Goal: Task Accomplishment & Management: Use online tool/utility

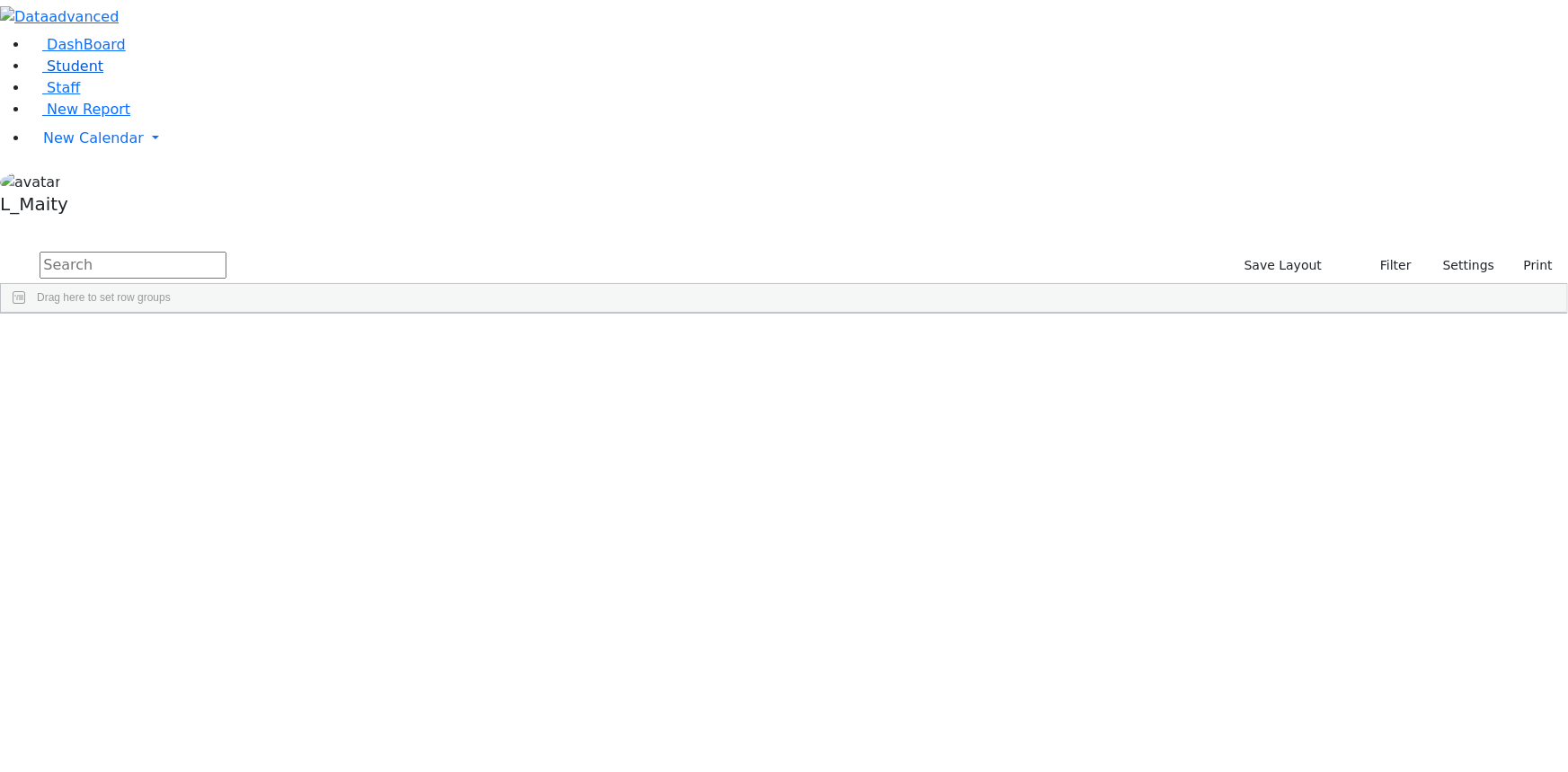
scroll to position [10944, 0]
click at [67, 74] on span "Student" at bounding box center [74, 65] width 56 height 17
drag, startPoint x: 68, startPoint y: 131, endPoint x: 172, endPoint y: 127, distance: 104.1
click at [70, 74] on span "Student" at bounding box center [74, 65] width 56 height 17
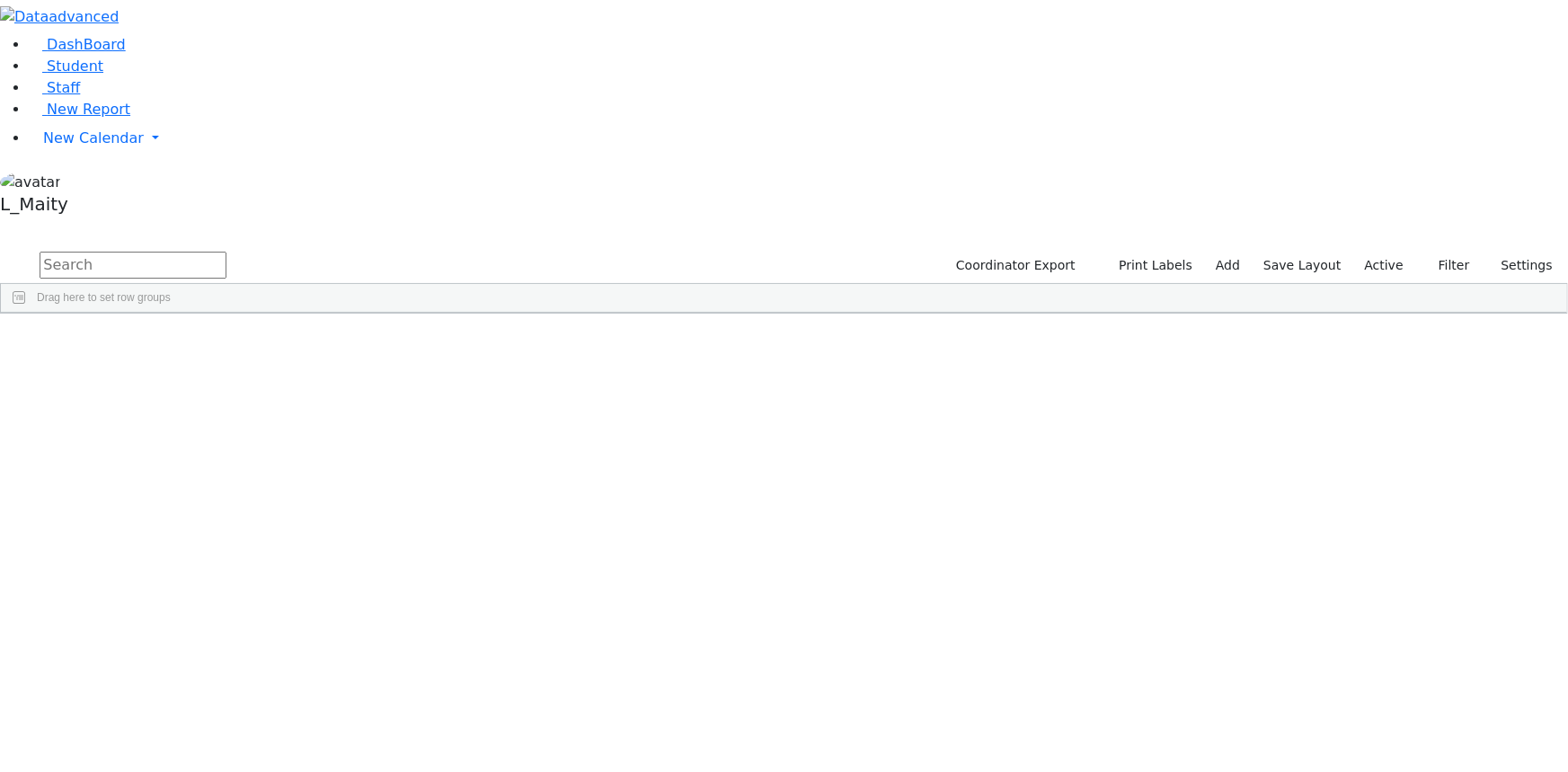
click at [404, 718] on div "[DATE]" at bounding box center [353, 730] width 102 height 25
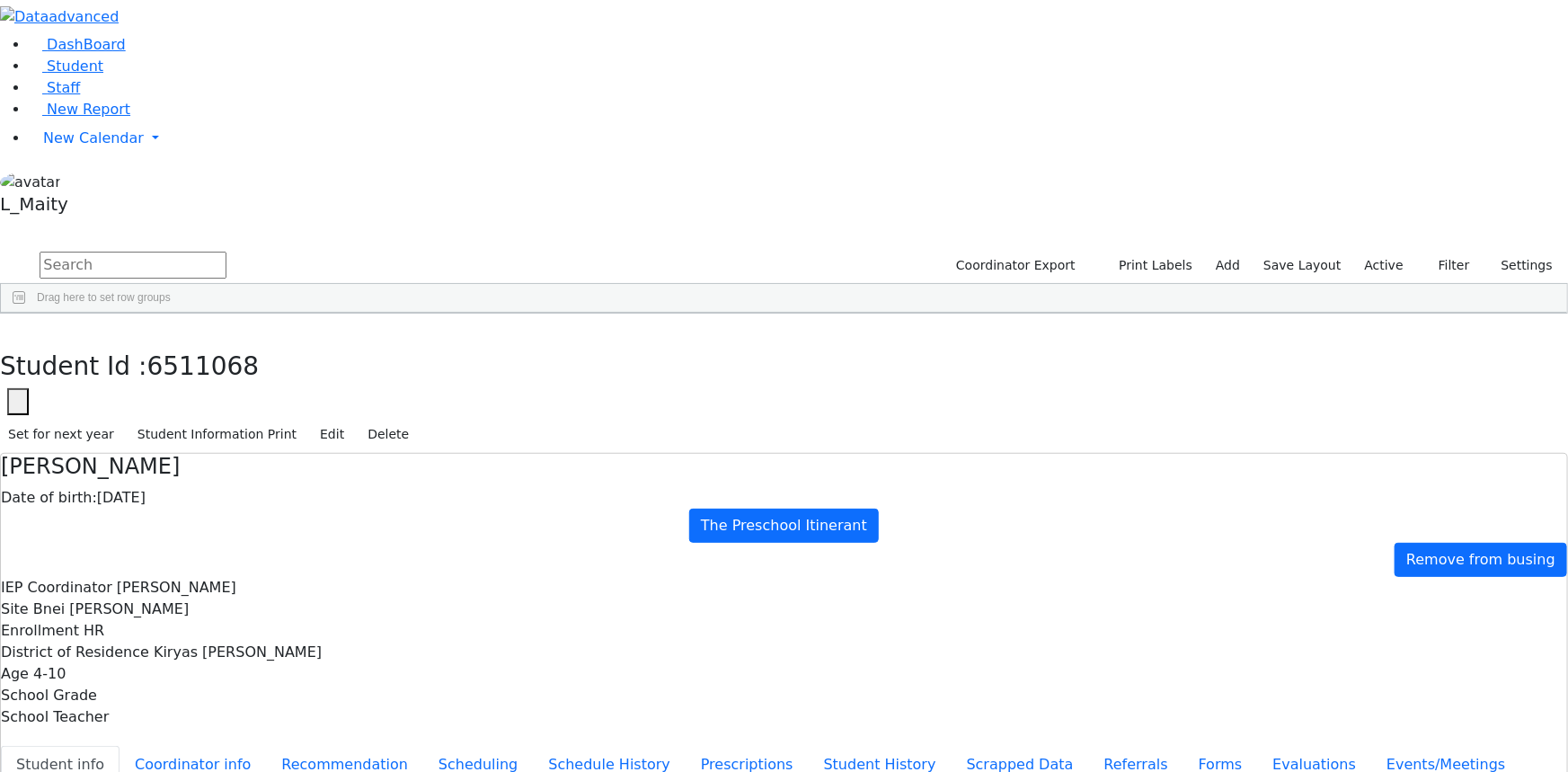
scroll to position [0, 0]
click at [102, 74] on link "Student" at bounding box center [66, 65] width 74 height 17
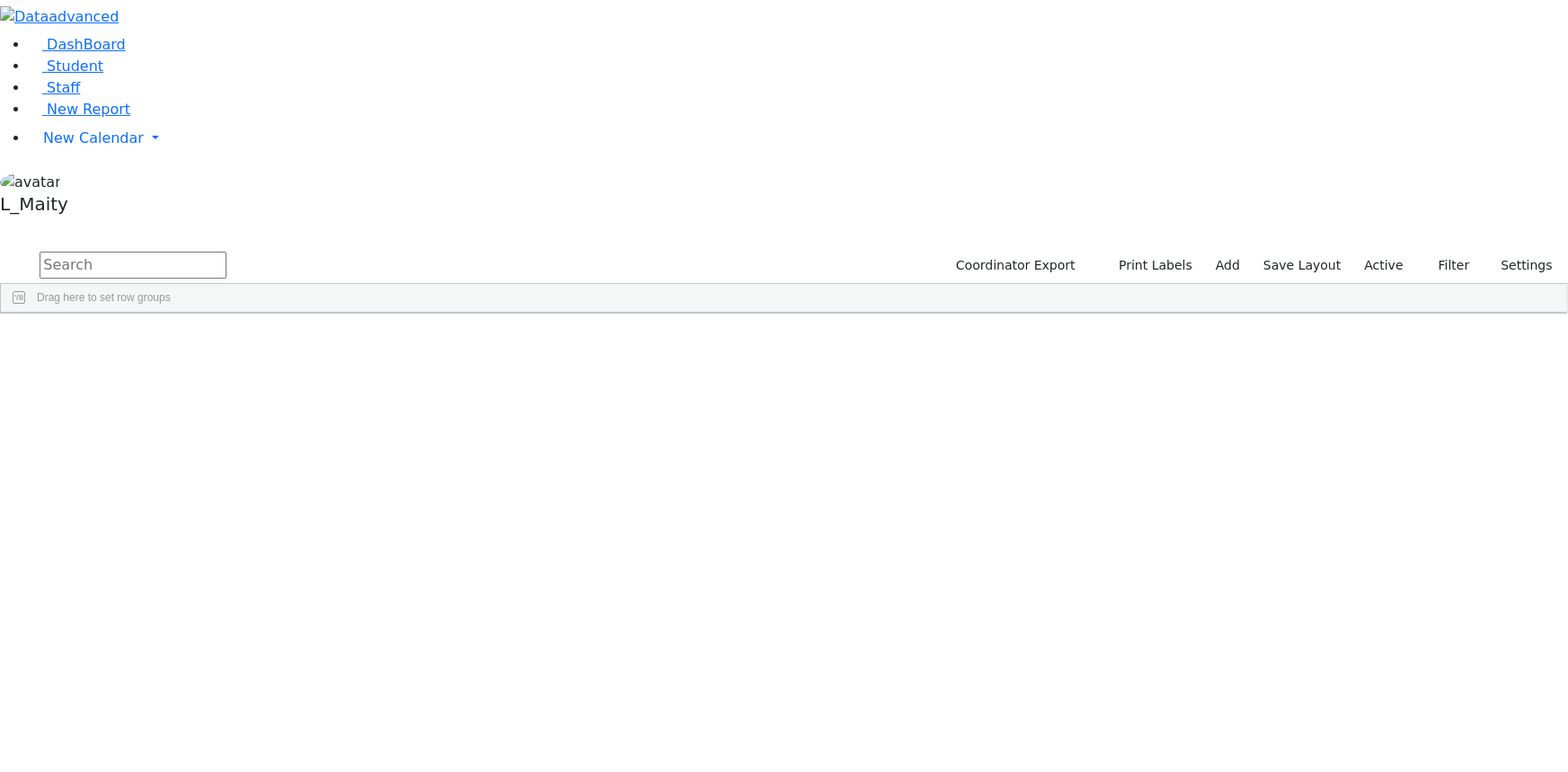
click at [226, 252] on input "text" at bounding box center [134, 265] width 187 height 27
click at [76, 118] on span "New Report" at bounding box center [88, 109] width 84 height 17
click at [86, 222] on aside "DashBoard Student Staff New Report New Calendar Calendar" at bounding box center [784, 111] width 1568 height 222
click at [177, 222] on div "L_Maity" at bounding box center [784, 196] width 1568 height 51
click at [227, 179] on link "Sign Out" at bounding box center [253, 164] width 142 height 29
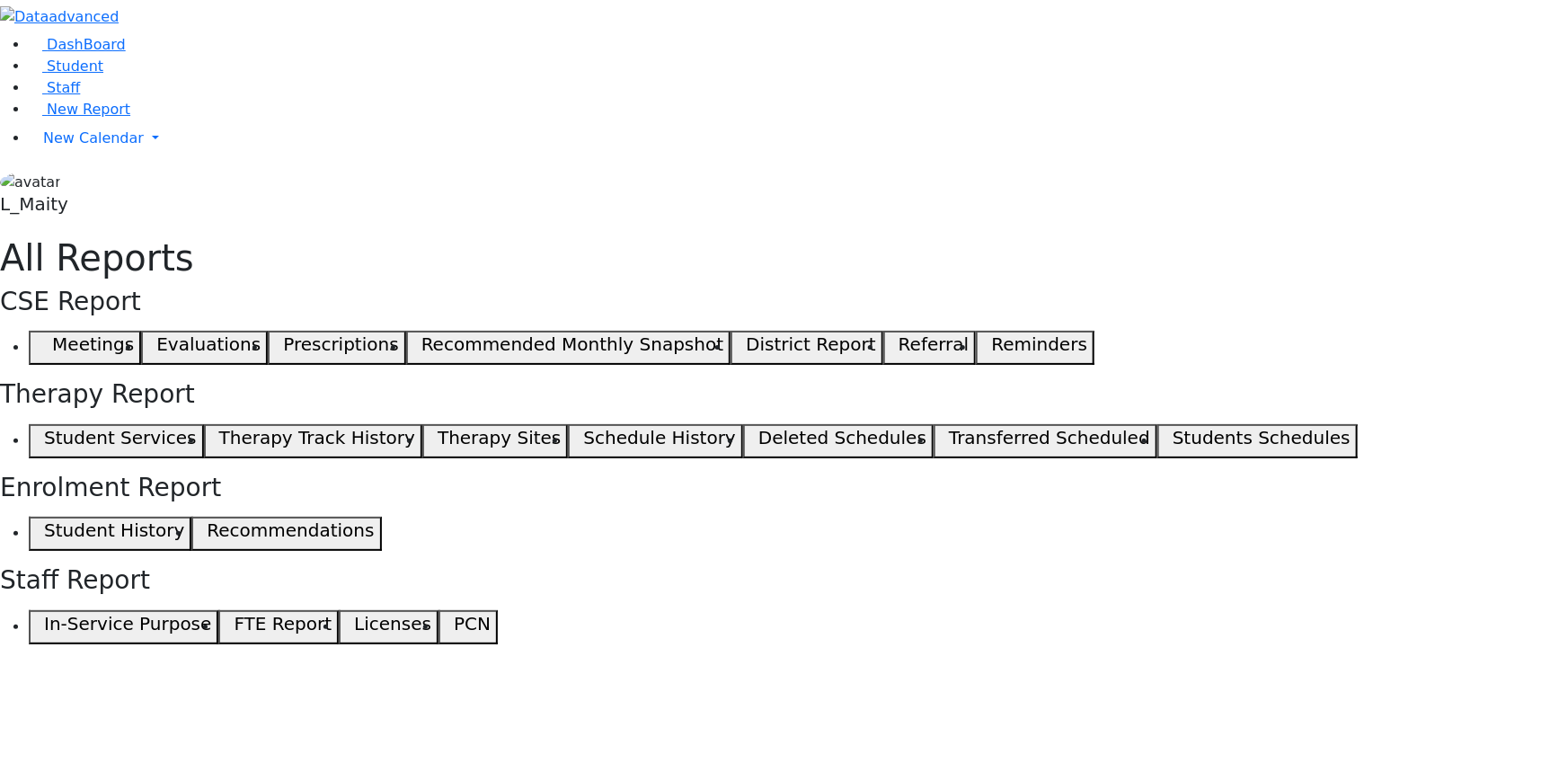
click at [204, 424] on button "Student Services" at bounding box center [116, 441] width 175 height 35
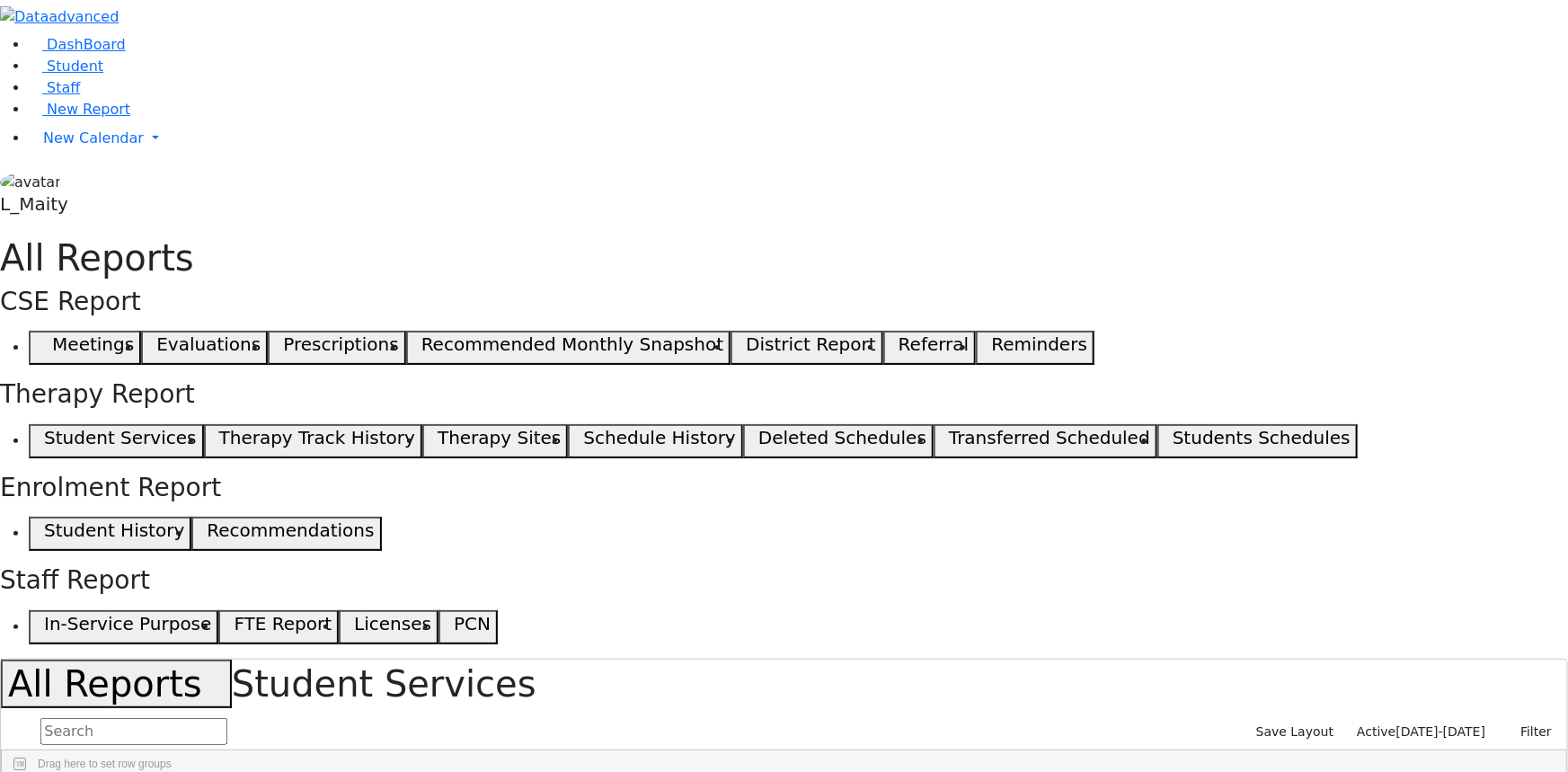
click at [1395, 724] on span "Active" at bounding box center [1376, 731] width 39 height 15
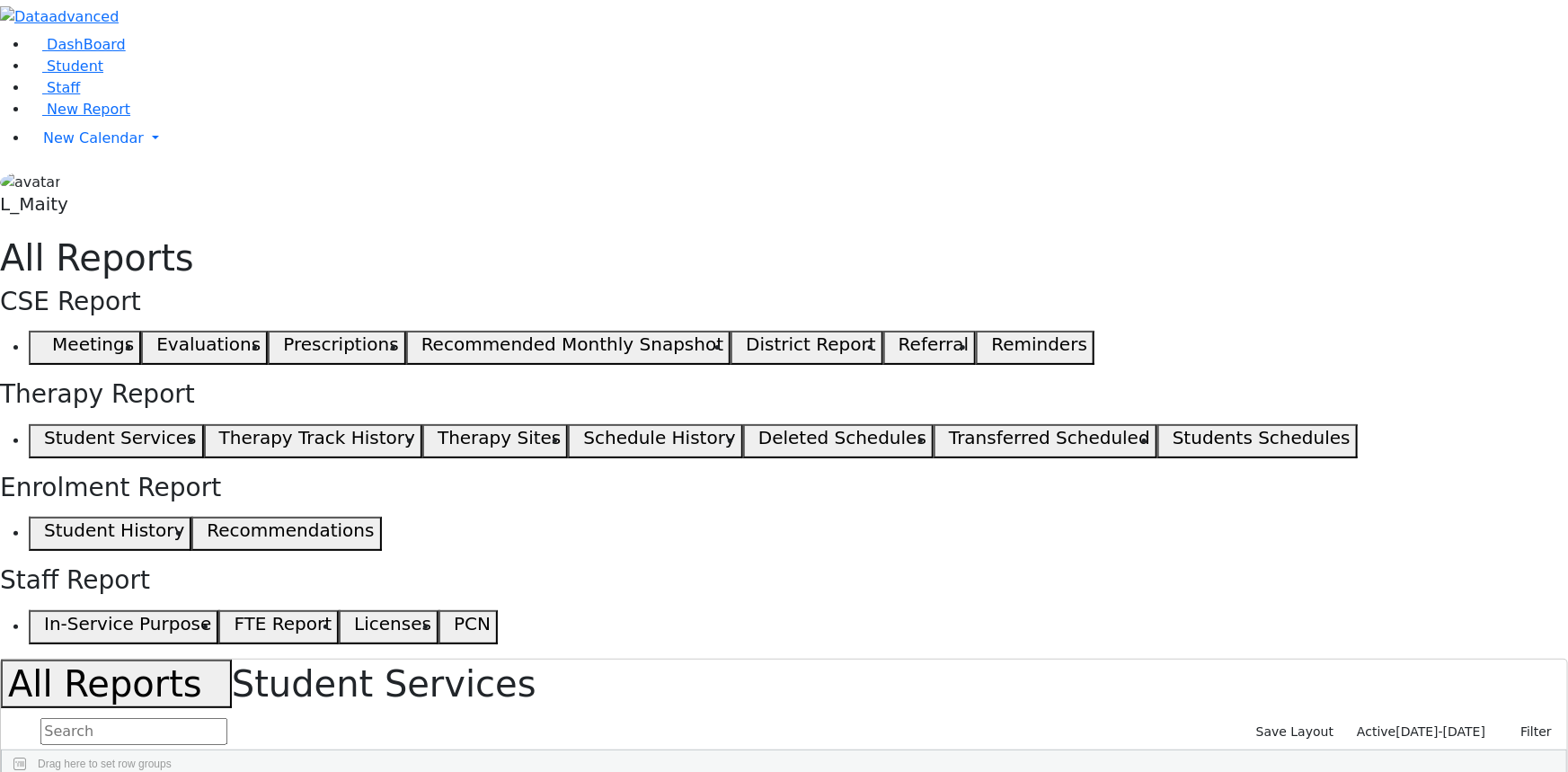
scroll to position [81, 0]
select select "landscape"
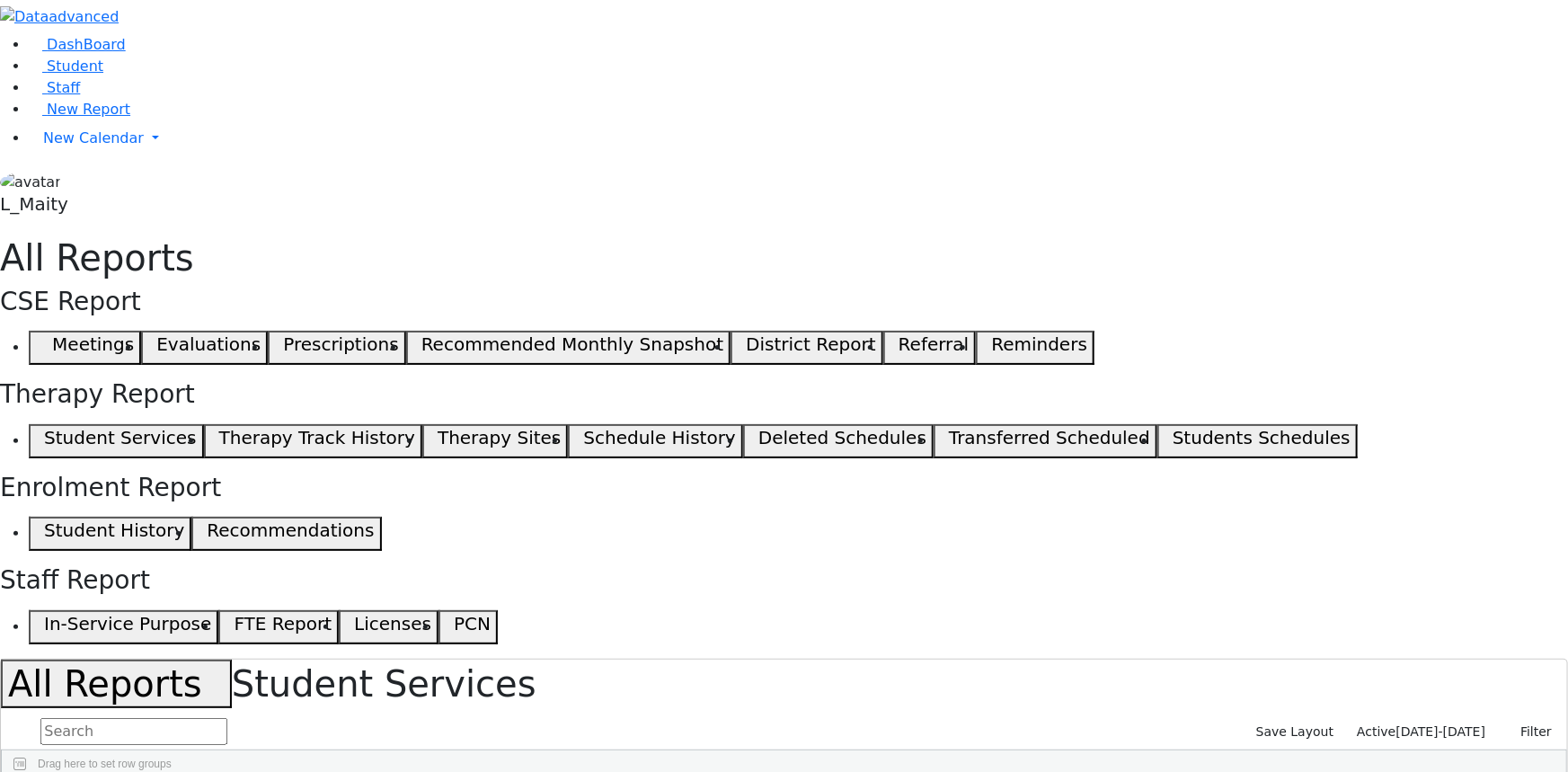
type input "12"
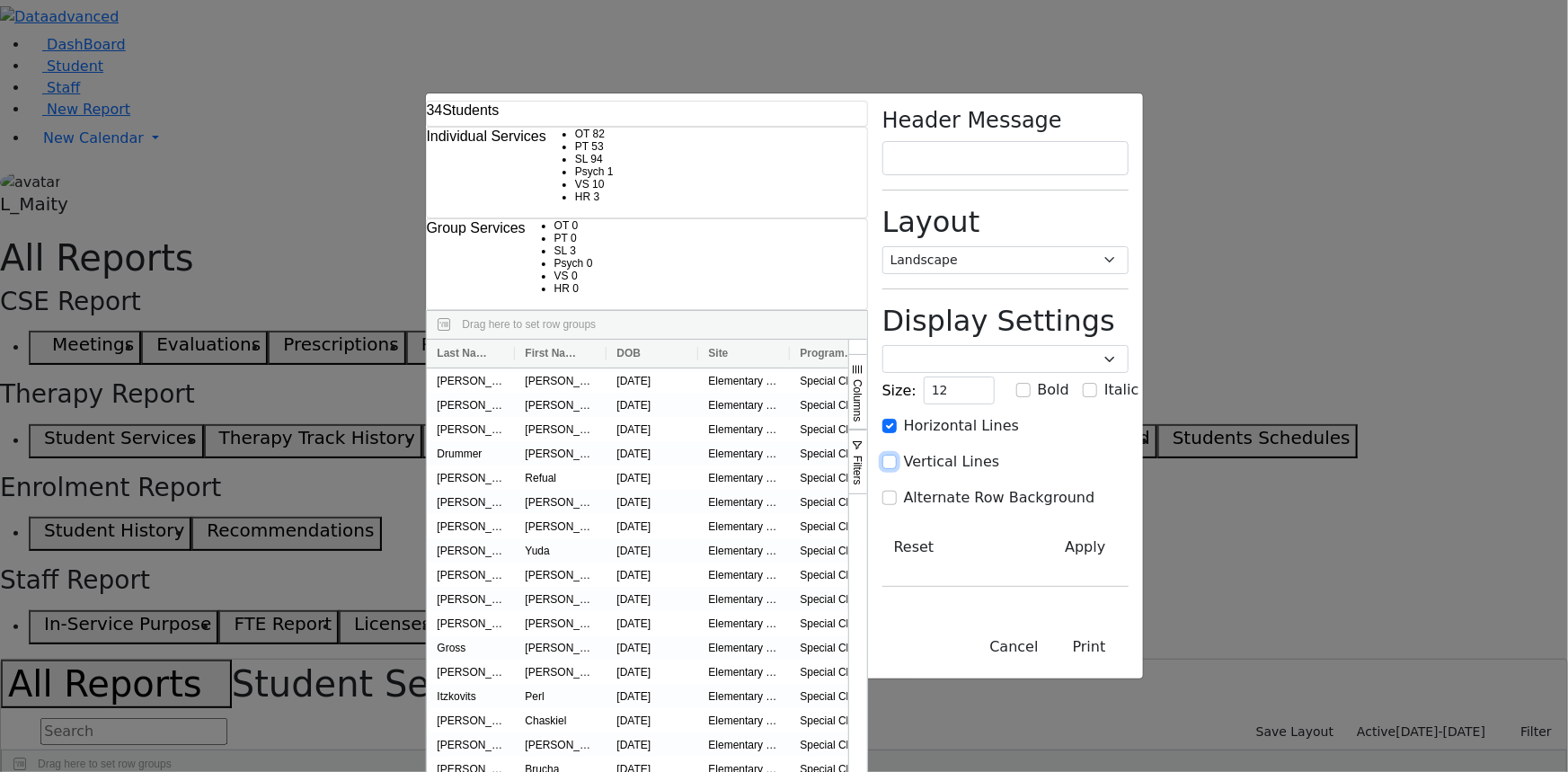
click at [897, 455] on input "Vertical Lines" at bounding box center [889, 462] width 15 height 15
checkbox input "true"
drag, startPoint x: 1174, startPoint y: 356, endPoint x: 1237, endPoint y: 388, distance: 70.7
click at [897, 490] on input "Alternate Row Background" at bounding box center [889, 498] width 15 height 15
checkbox input "true"
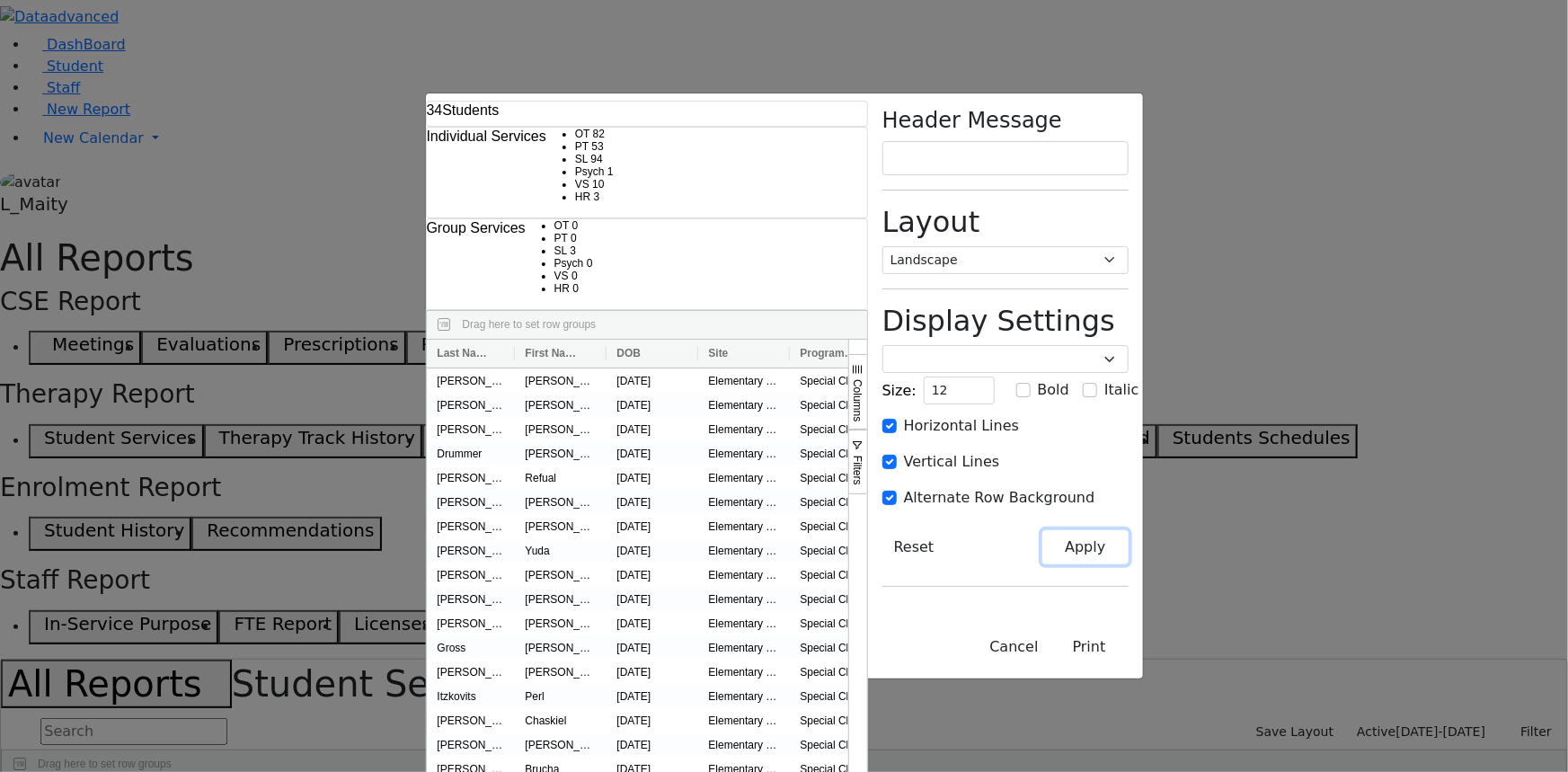
click at [1128, 530] on button "Apply" at bounding box center [1086, 548] width 85 height 35
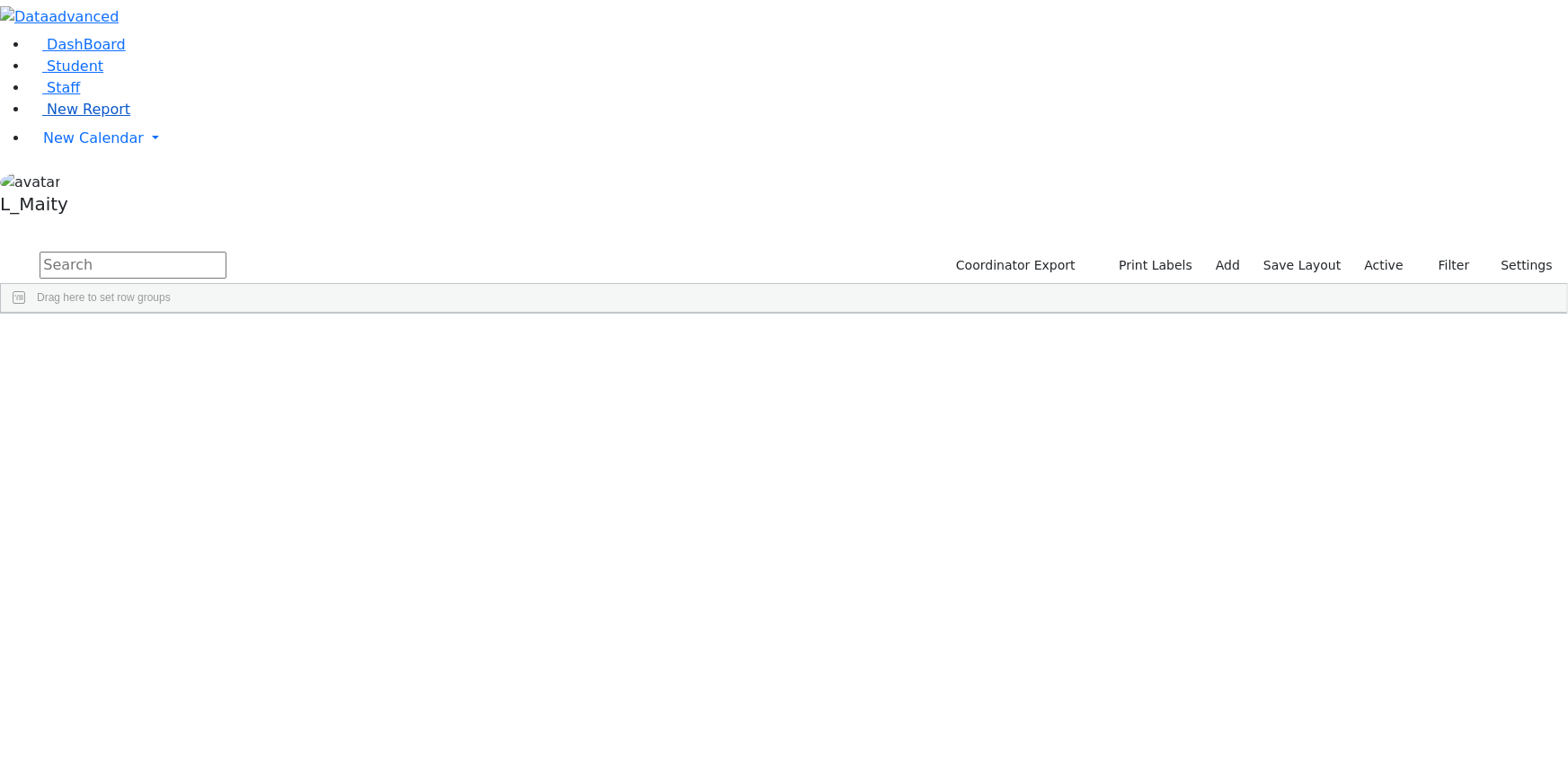
click at [76, 118] on span "New Report" at bounding box center [88, 109] width 84 height 17
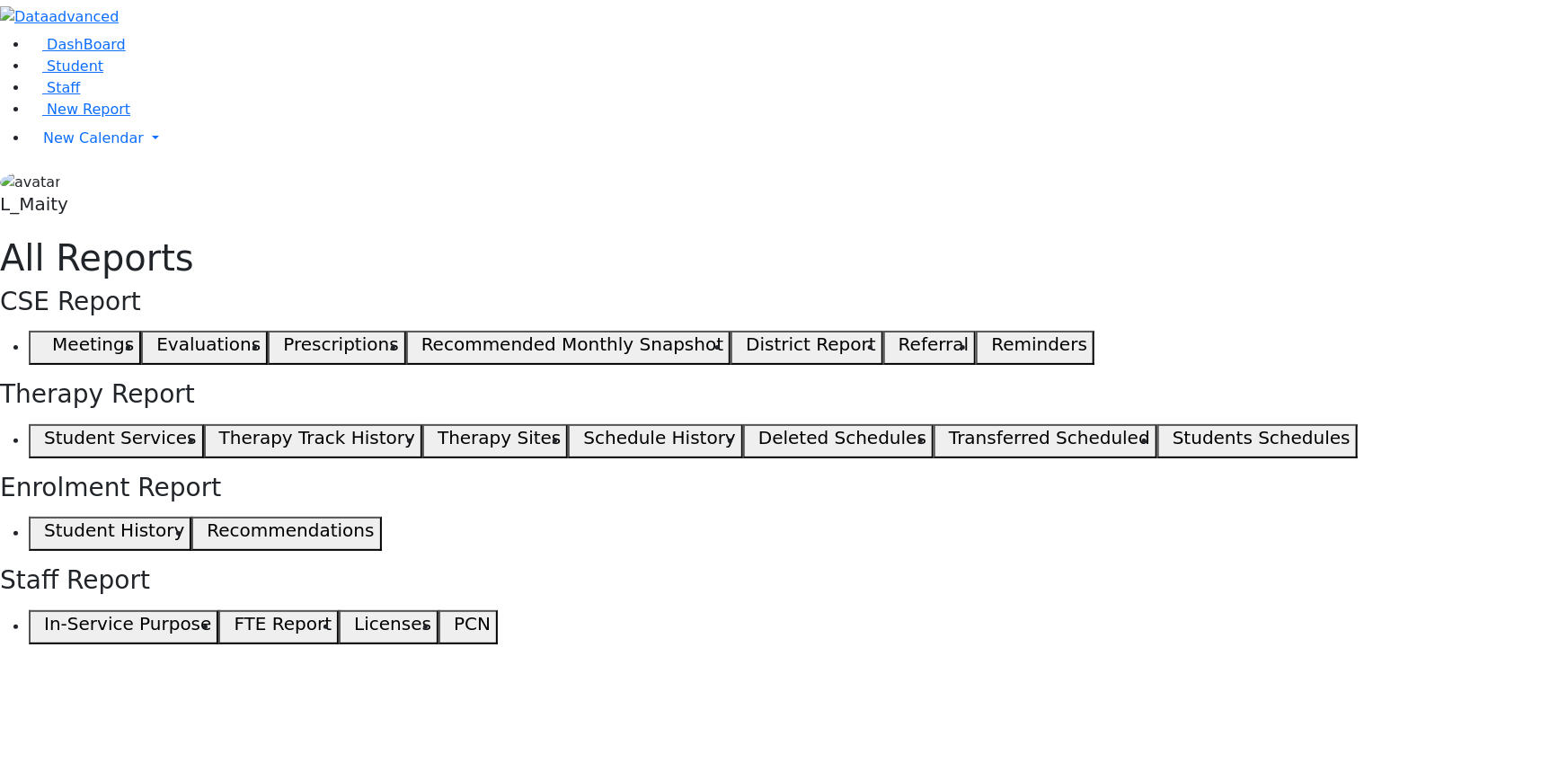
click at [204, 424] on button "Student Services" at bounding box center [116, 441] width 175 height 35
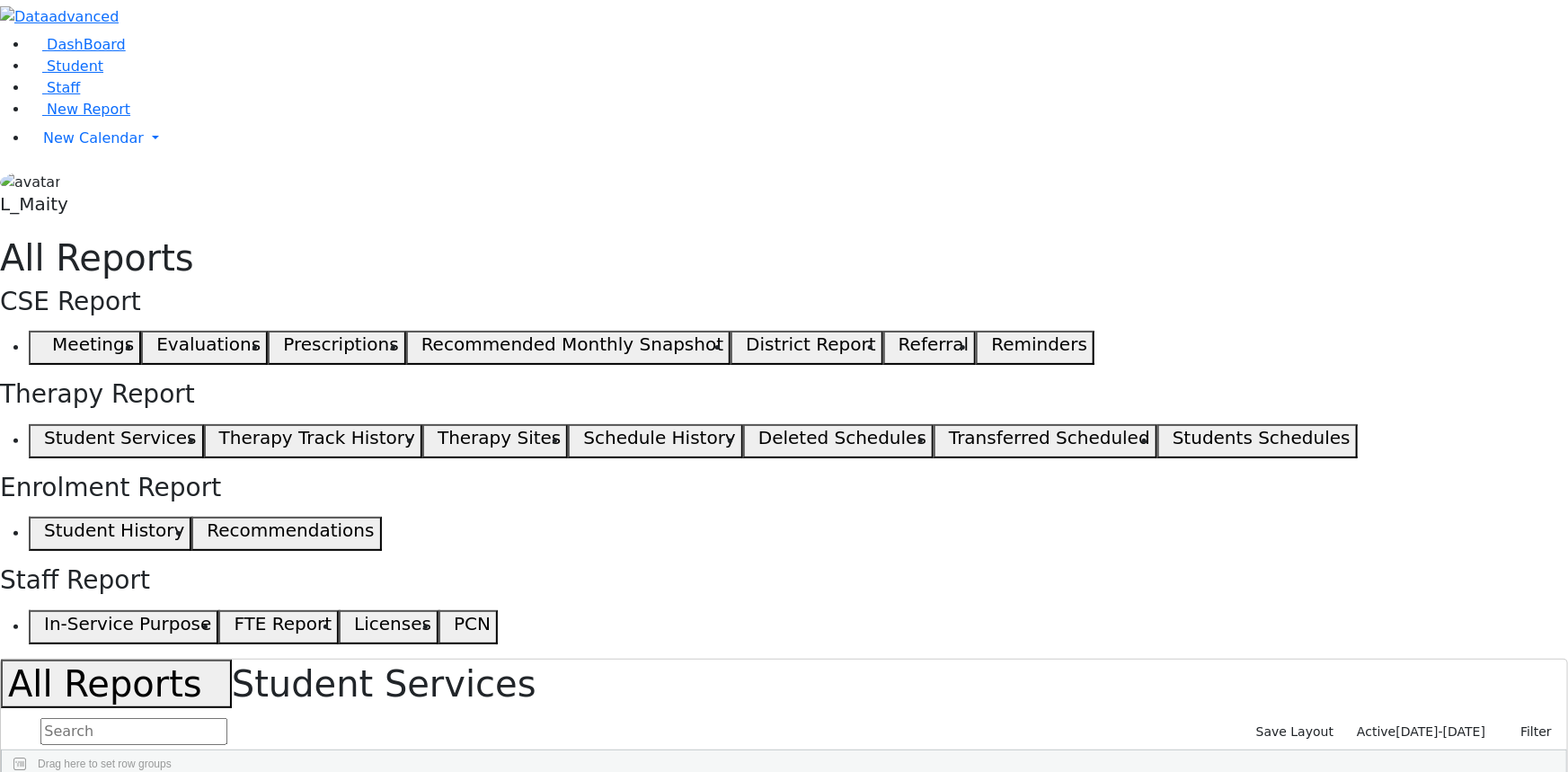
click at [1395, 724] on span "Active" at bounding box center [1376, 731] width 39 height 15
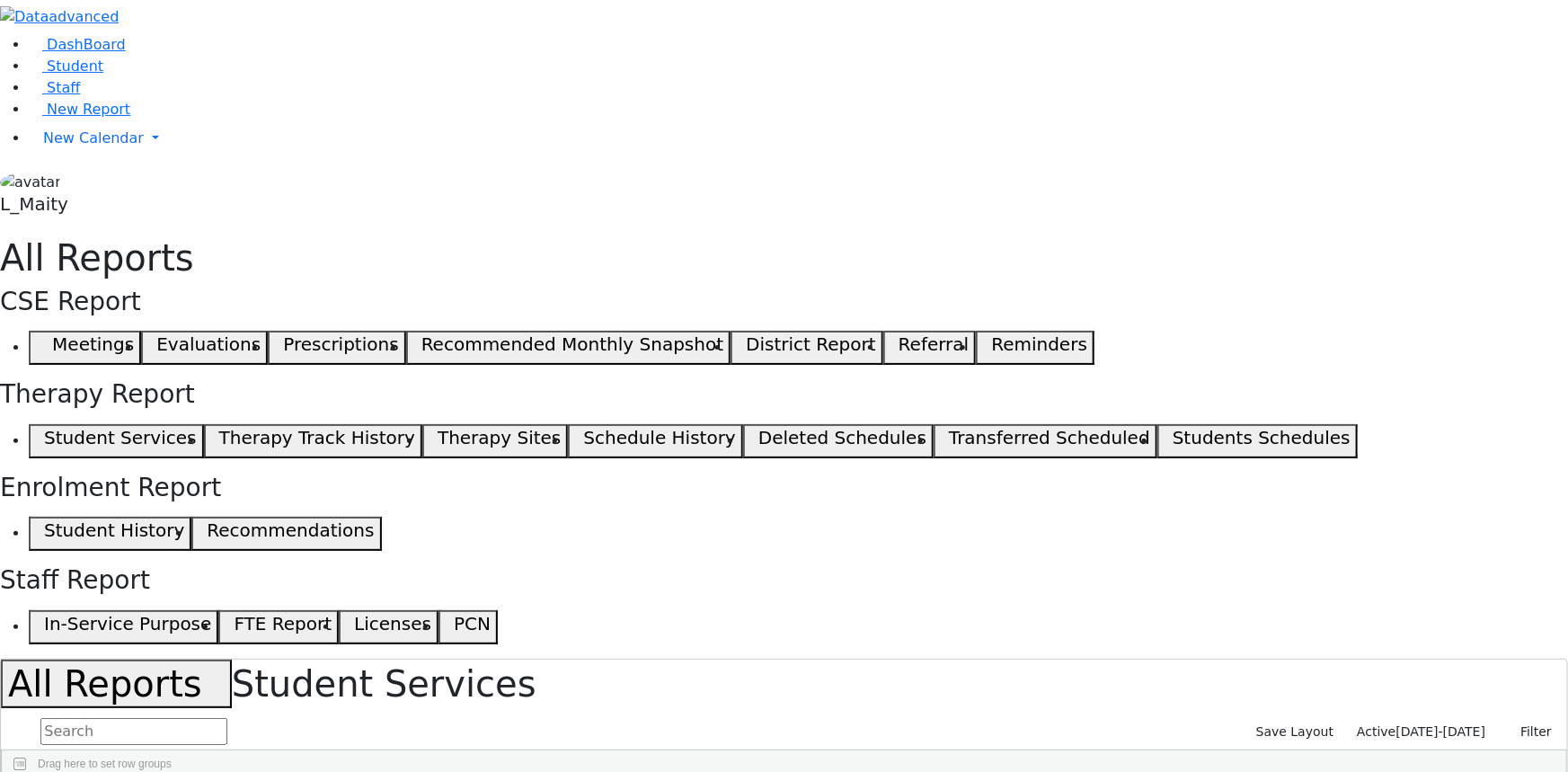
scroll to position [81, 0]
select select "landscape"
type input "12"
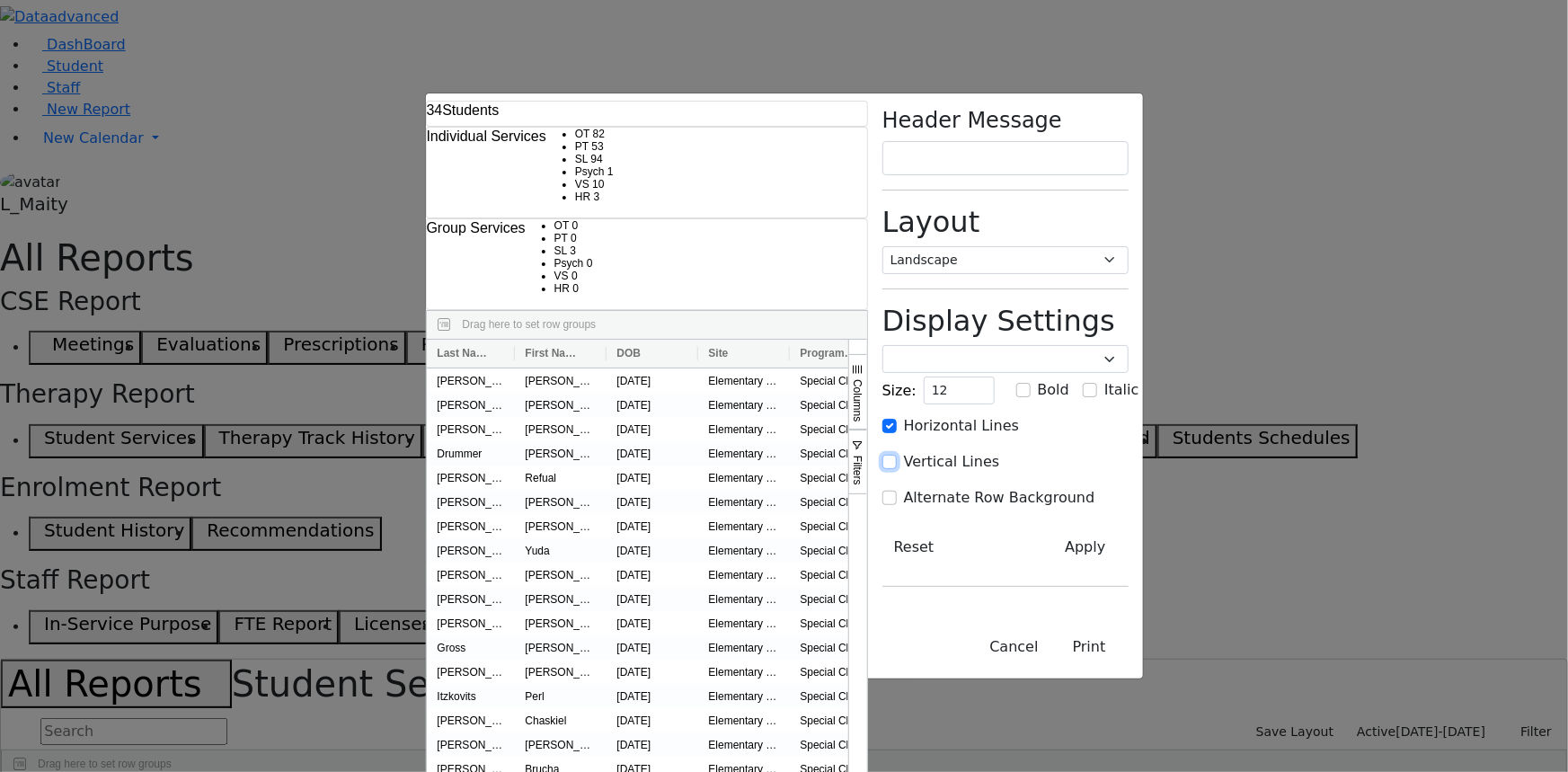
click at [897, 455] on input "Vertical Lines" at bounding box center [889, 462] width 15 height 15
checkbox input "true"
click at [897, 490] on input "Alternate Row Background" at bounding box center [889, 498] width 15 height 15
checkbox input "true"
click at [1128, 530] on button "Apply" at bounding box center [1086, 548] width 85 height 35
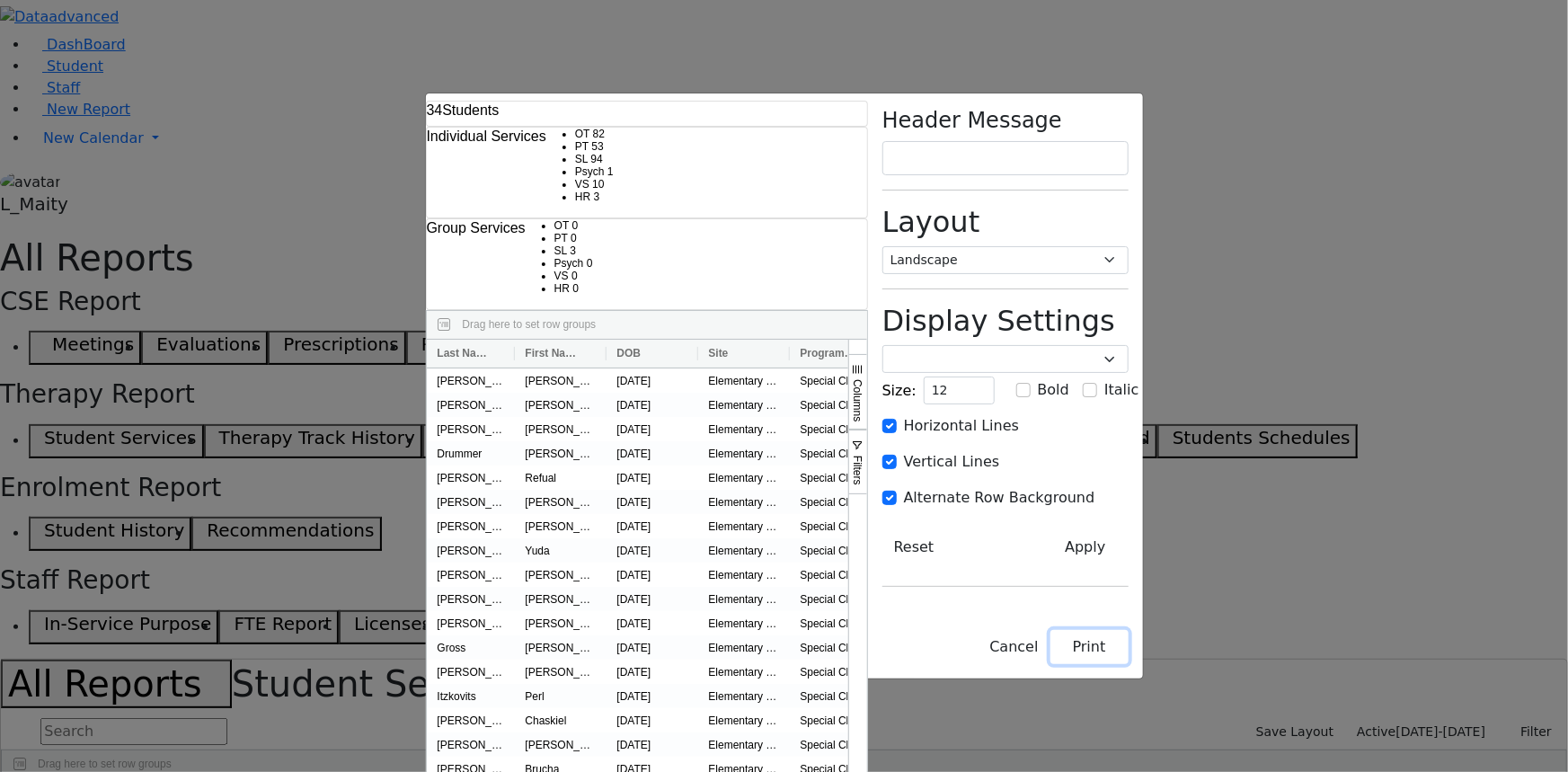
click at [1129, 664] on button "Print" at bounding box center [1089, 647] width 78 height 35
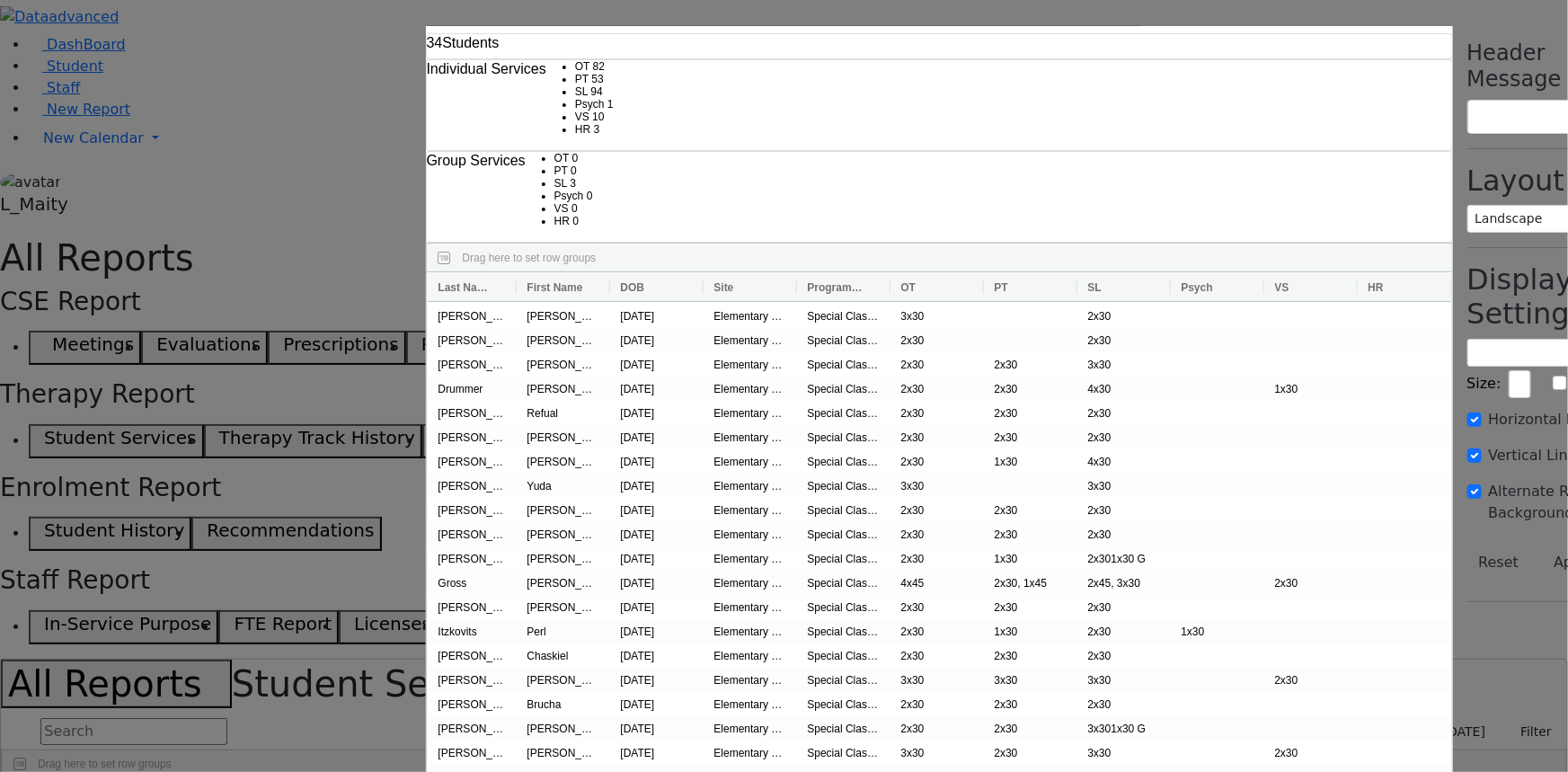
click at [72, 126] on div "34 Students Individual Services OT 82 PT 53 SL 94 Psych 1 VS 3" at bounding box center [784, 386] width 1568 height 772
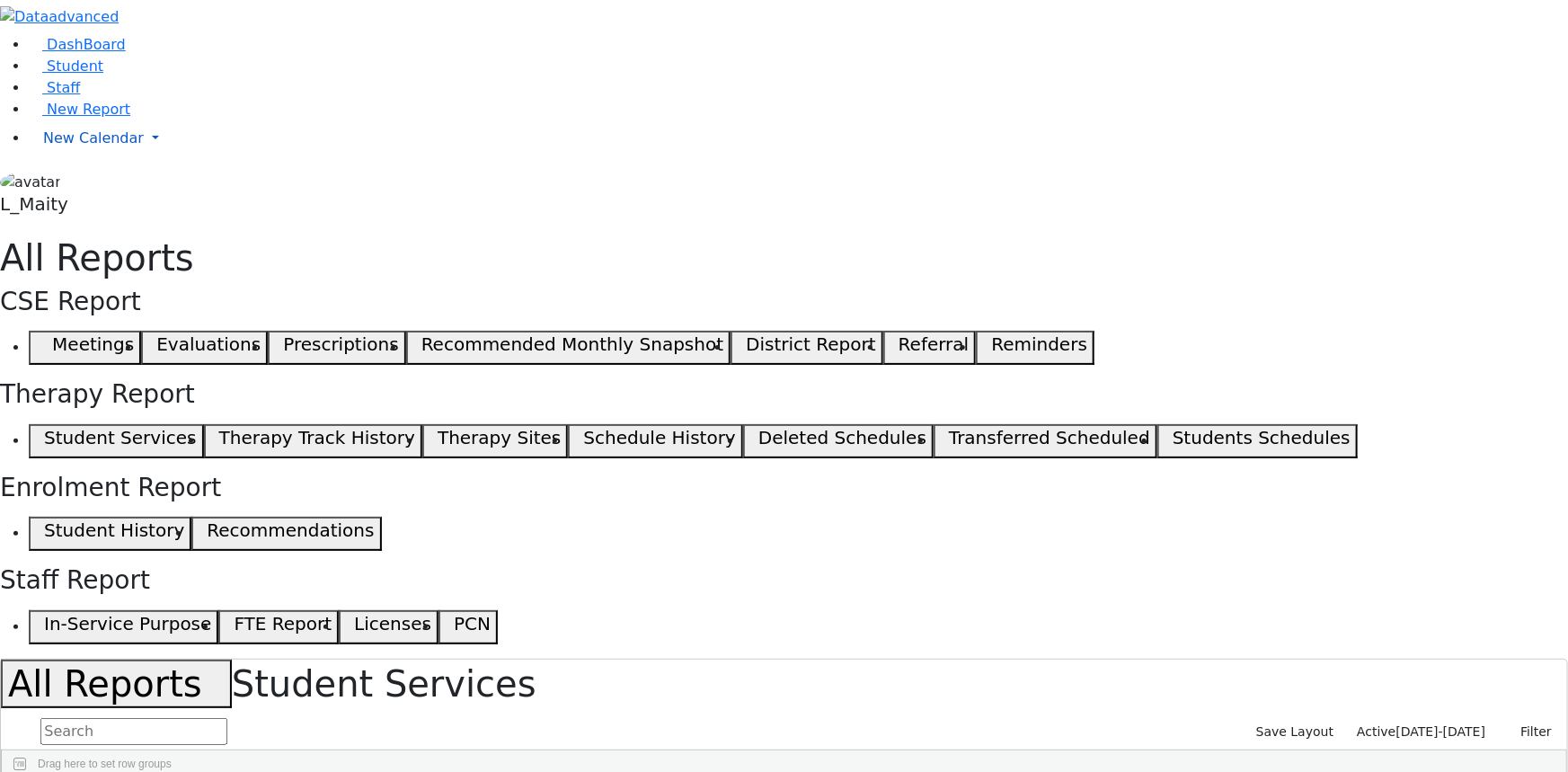
click at [106, 146] on span "New Calendar" at bounding box center [93, 137] width 101 height 17
click at [97, 183] on span "Calendar" at bounding box center [71, 173] width 65 height 17
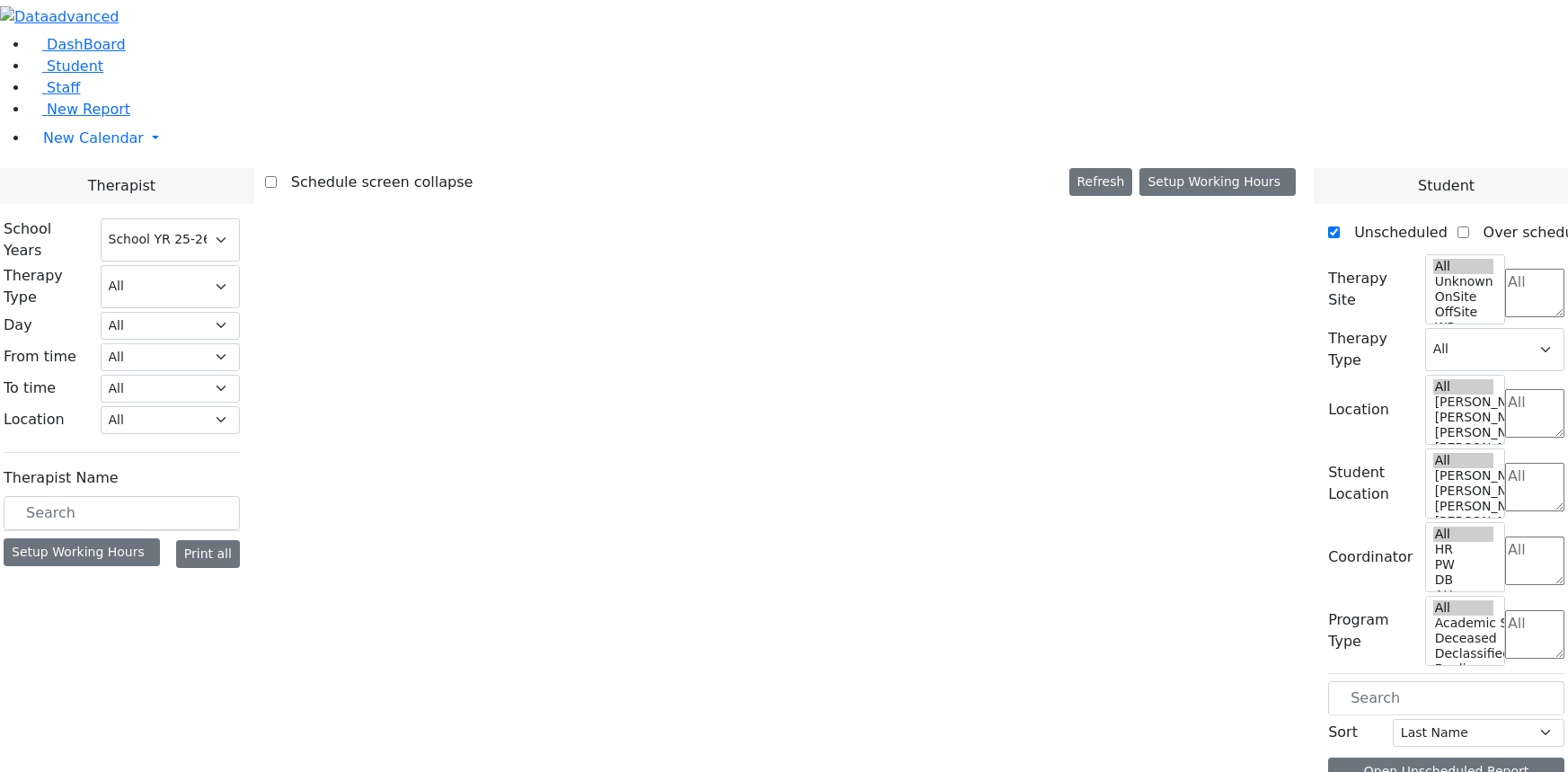
select select "212"
select select "3"
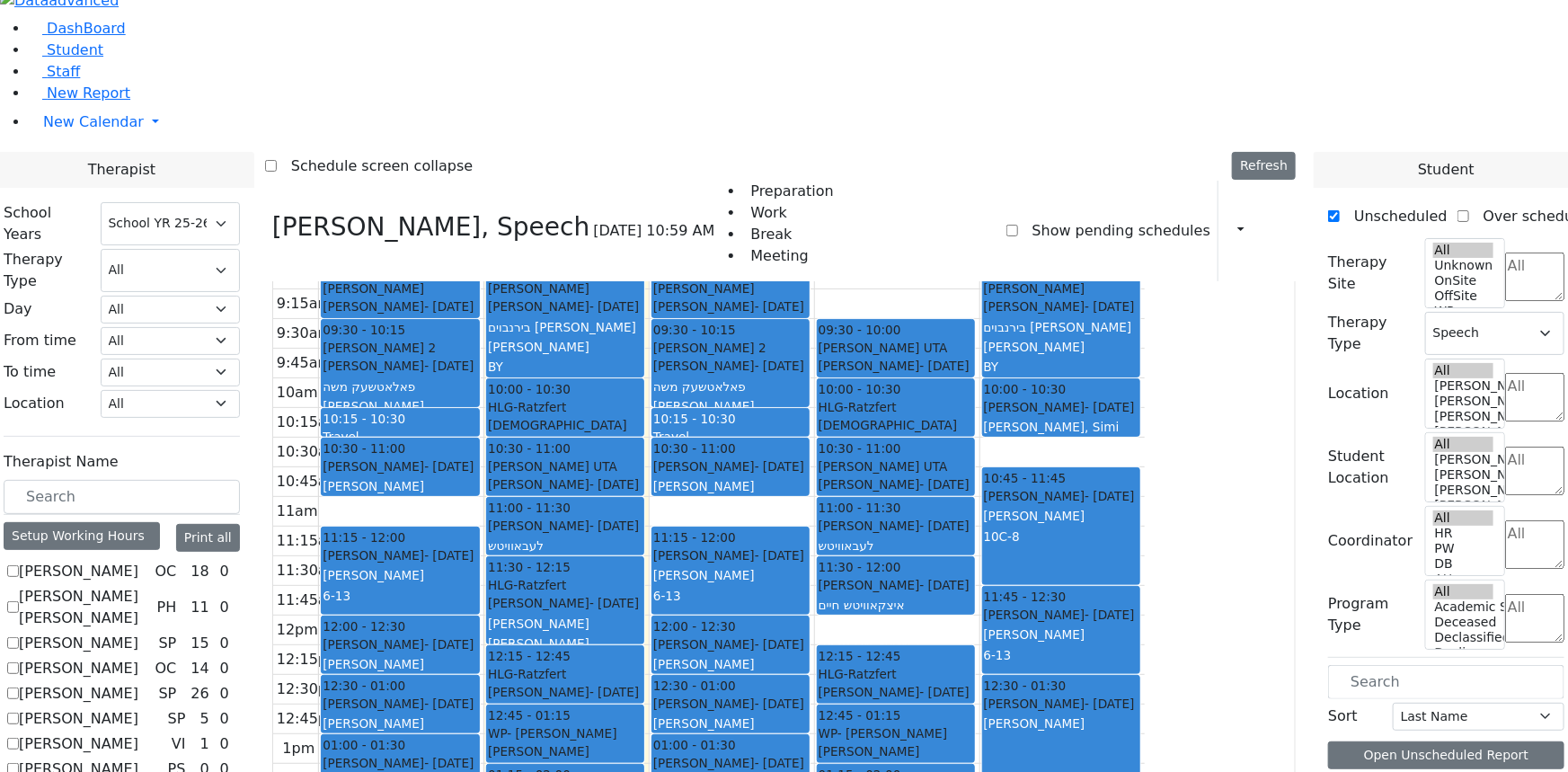
scroll to position [18, 0]
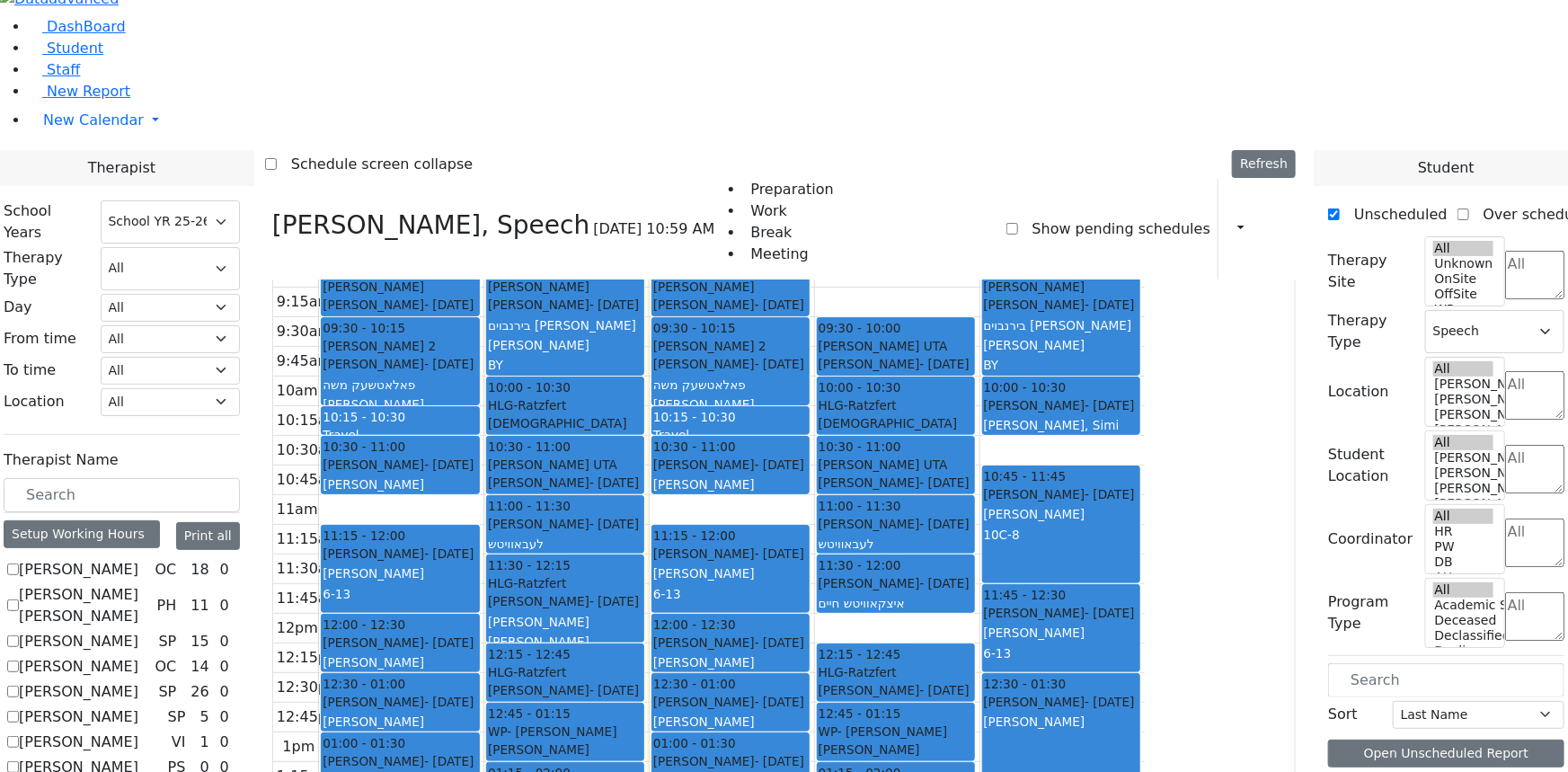
click at [138, 559] on label "Abramczyk ZC" at bounding box center [79, 569] width 120 height 22
click at [19, 563] on input "Abramczyk ZC" at bounding box center [13, 569] width 12 height 12
checkbox input "true"
select select
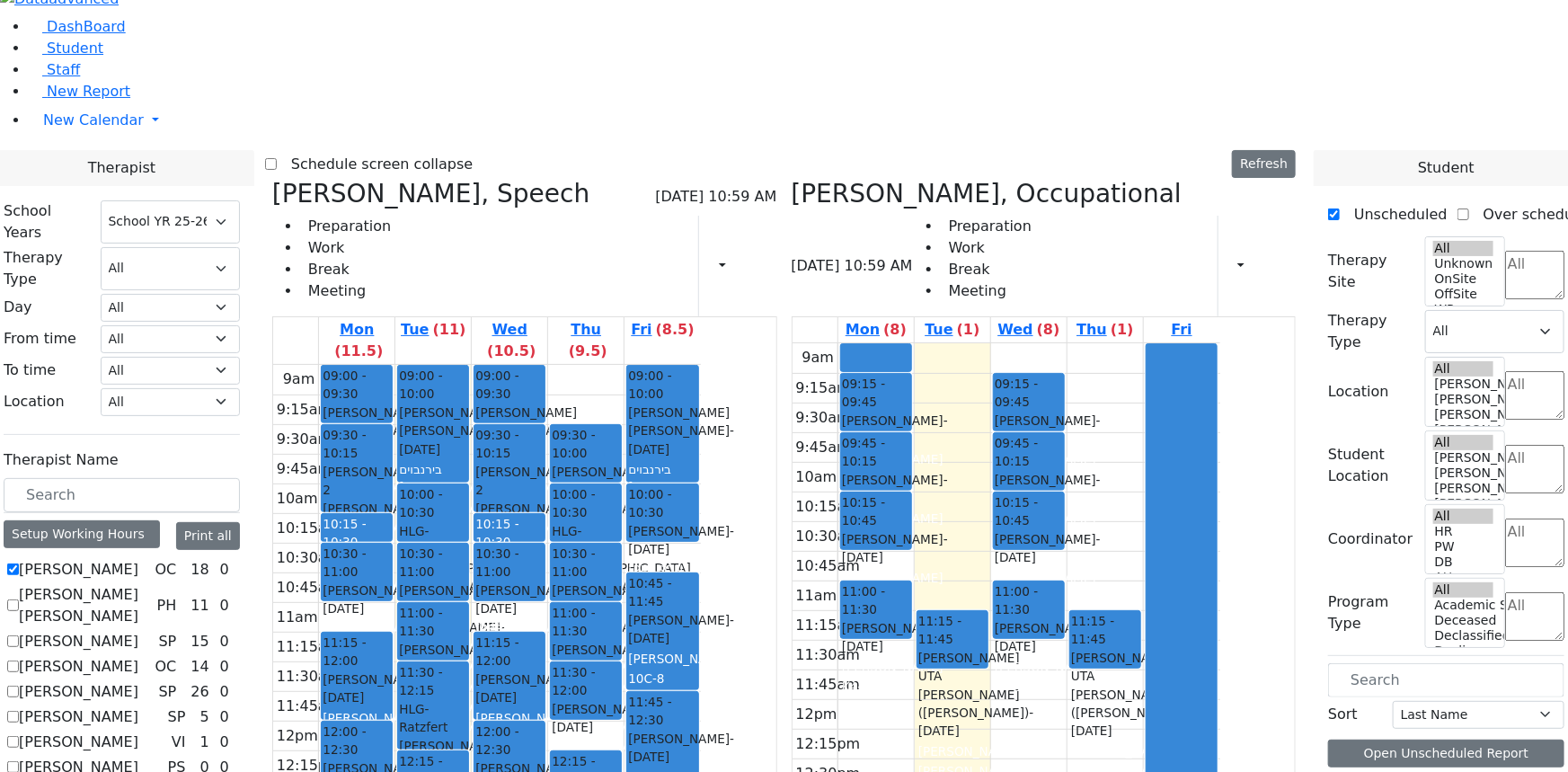
click at [138, 559] on label "Abramczyk ZC" at bounding box center [79, 569] width 120 height 22
click at [19, 563] on input "Abramczyk ZC" at bounding box center [13, 569] width 12 height 12
checkbox input "false"
select select "3"
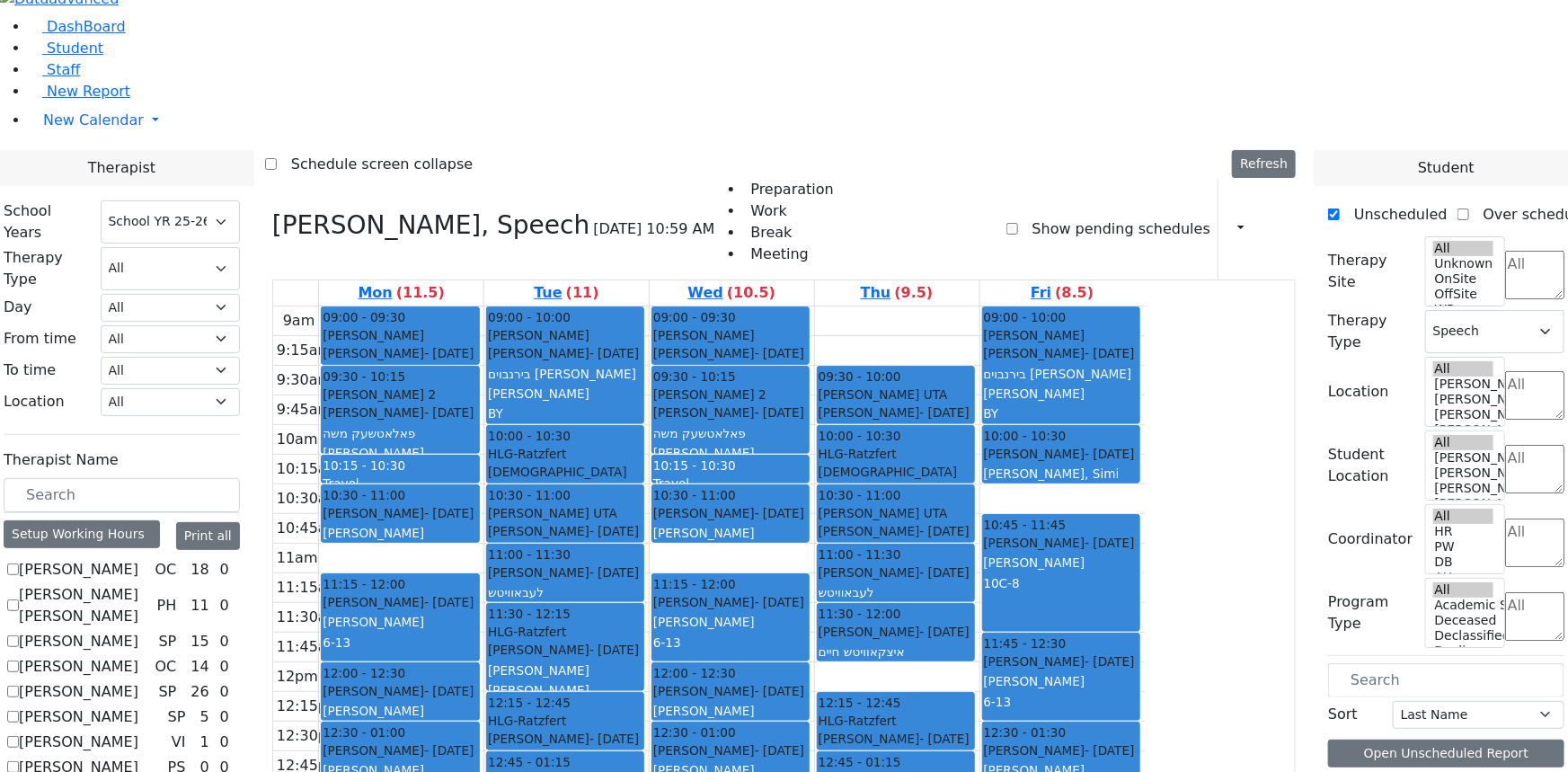
scroll to position [1143, 0]
checkbox input "false"
select select
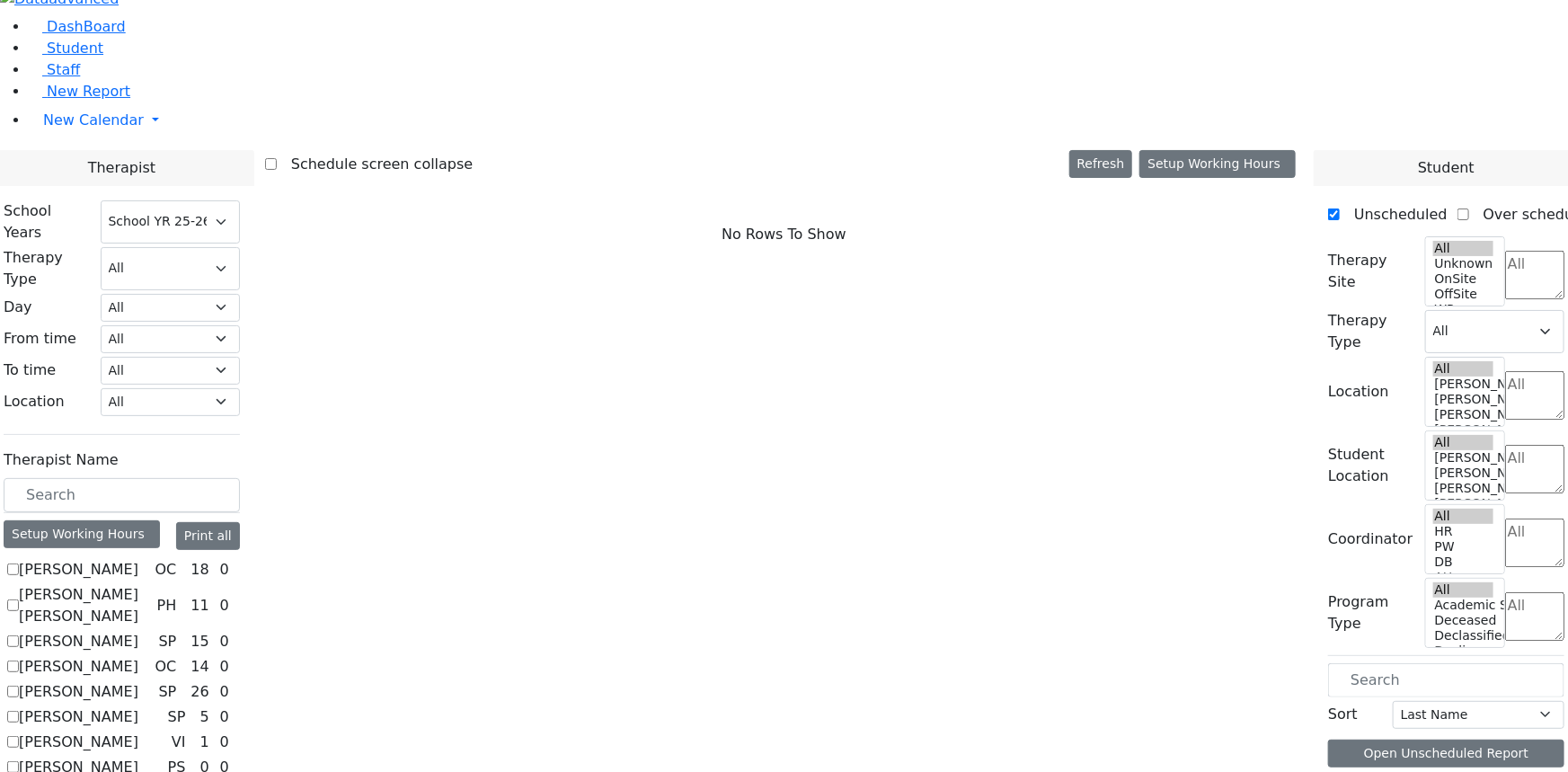
scroll to position [0, 0]
click at [138, 559] on label "Abramczyk ZC" at bounding box center [79, 569] width 120 height 22
click at [19, 563] on input "Abramczyk ZC" at bounding box center [13, 569] width 12 height 12
checkbox input "true"
select select "1"
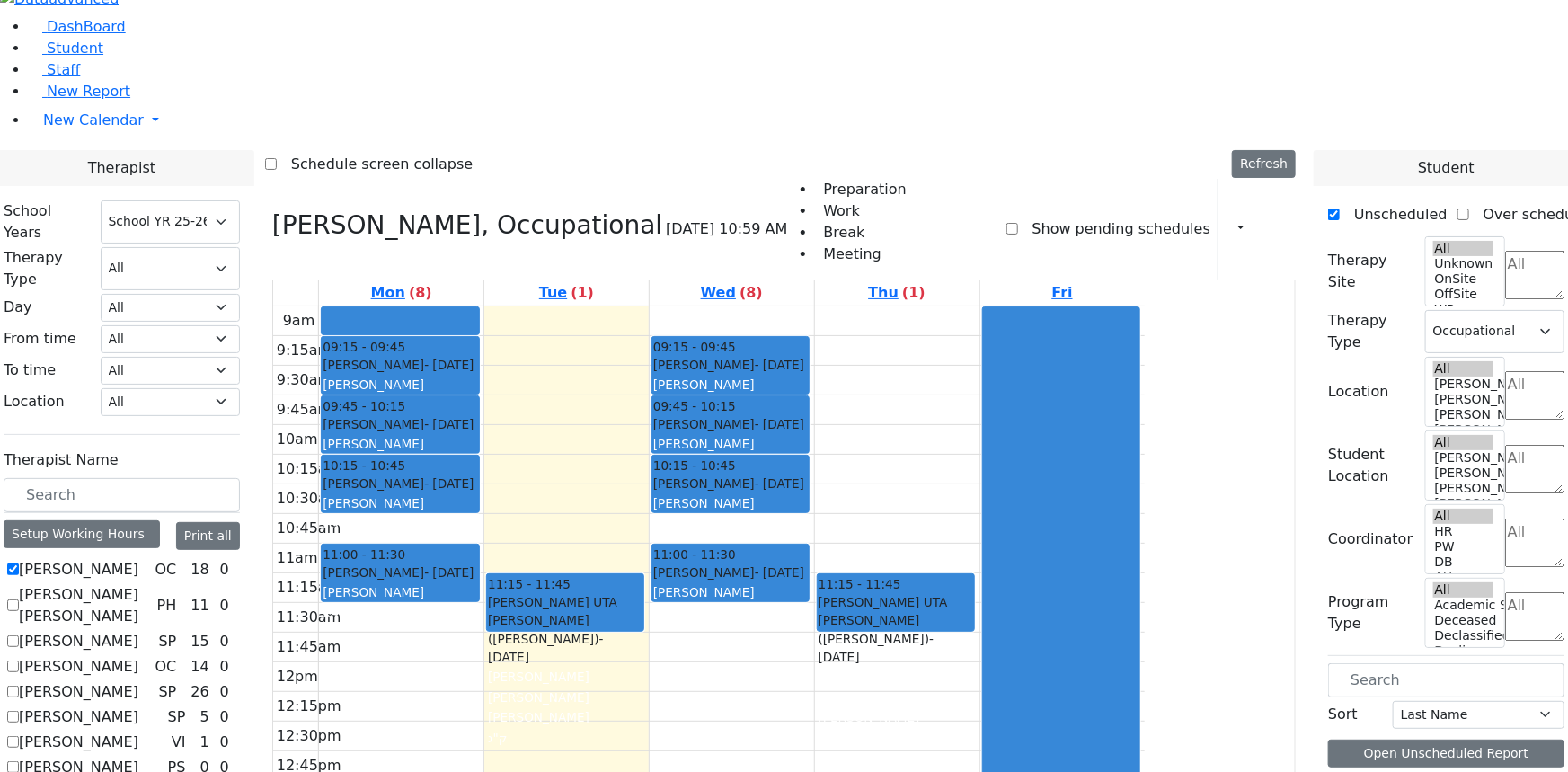
click at [138, 559] on label "[PERSON_NAME]" at bounding box center [79, 569] width 120 height 22
click at [19, 563] on input "[PERSON_NAME]" at bounding box center [13, 569] width 12 height 12
checkbox input "false"
select select
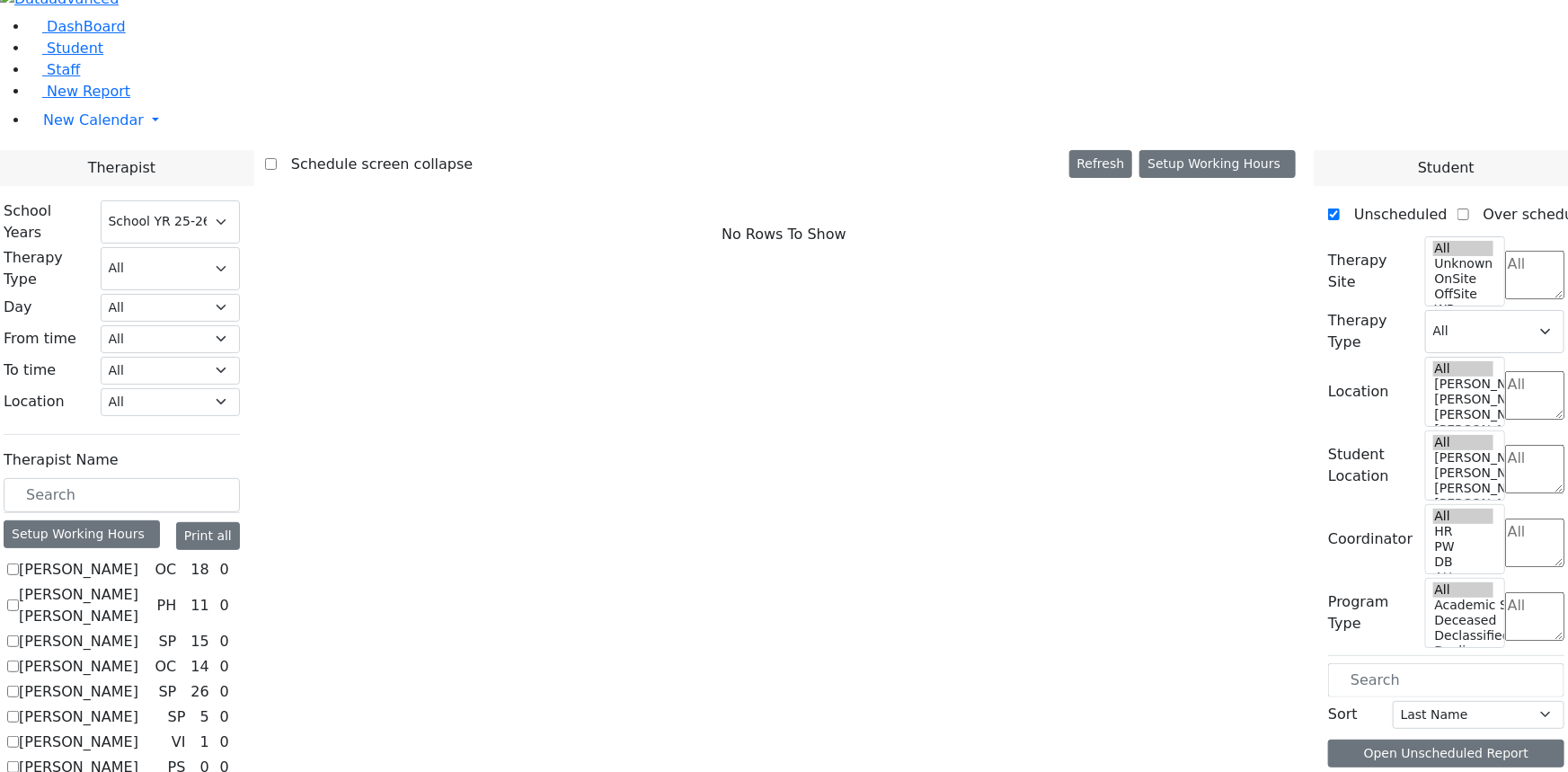
click at [138, 707] on label "[PERSON_NAME]" at bounding box center [79, 718] width 120 height 22
click at [19, 711] on input "[PERSON_NAME]" at bounding box center [13, 717] width 12 height 12
checkbox input "true"
select select "3"
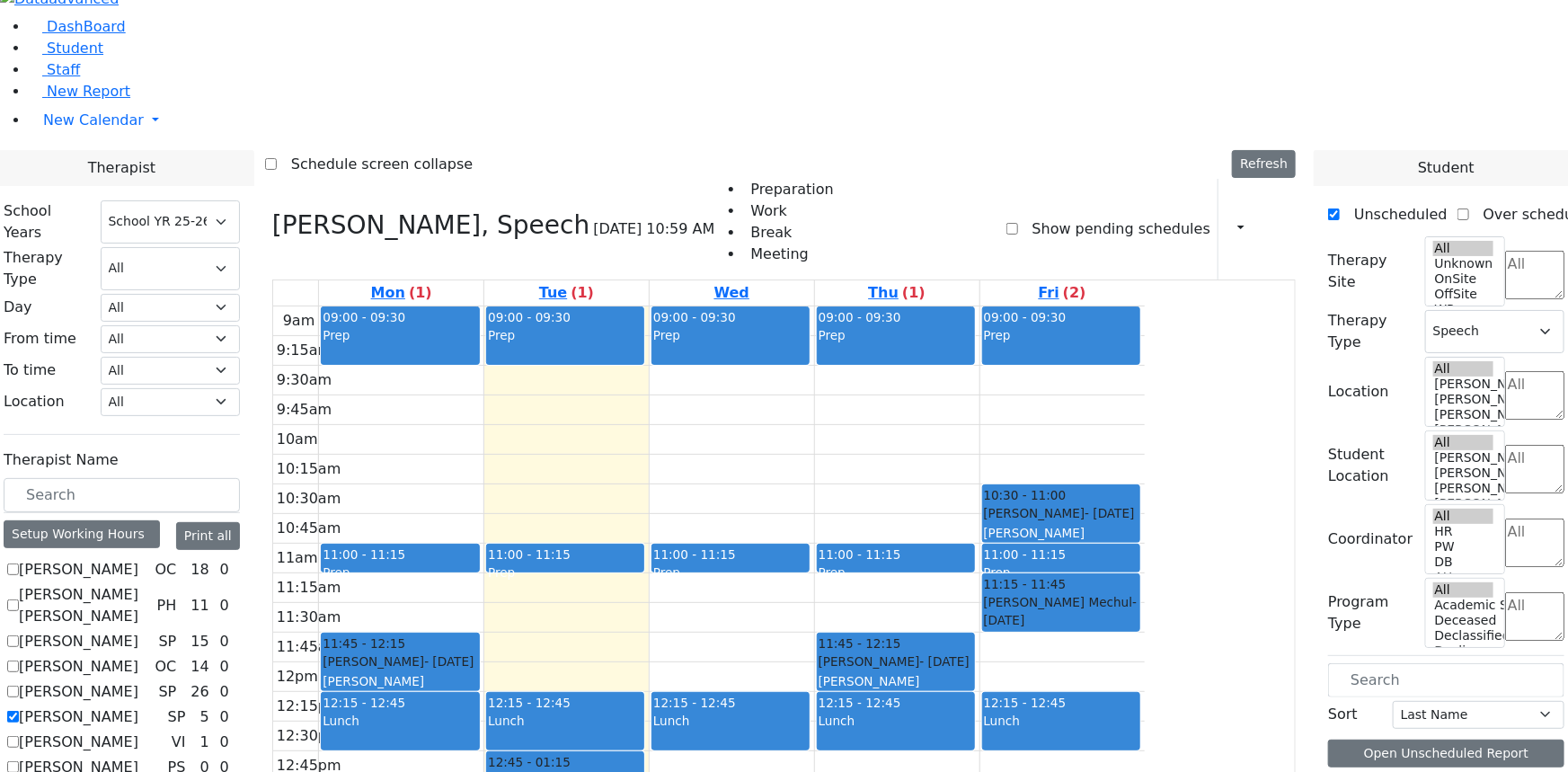
scroll to position [81, 0]
click at [138, 707] on label "[PERSON_NAME]" at bounding box center [79, 718] width 120 height 22
click at [19, 711] on input "[PERSON_NAME]" at bounding box center [13, 717] width 12 height 12
checkbox input "false"
select select
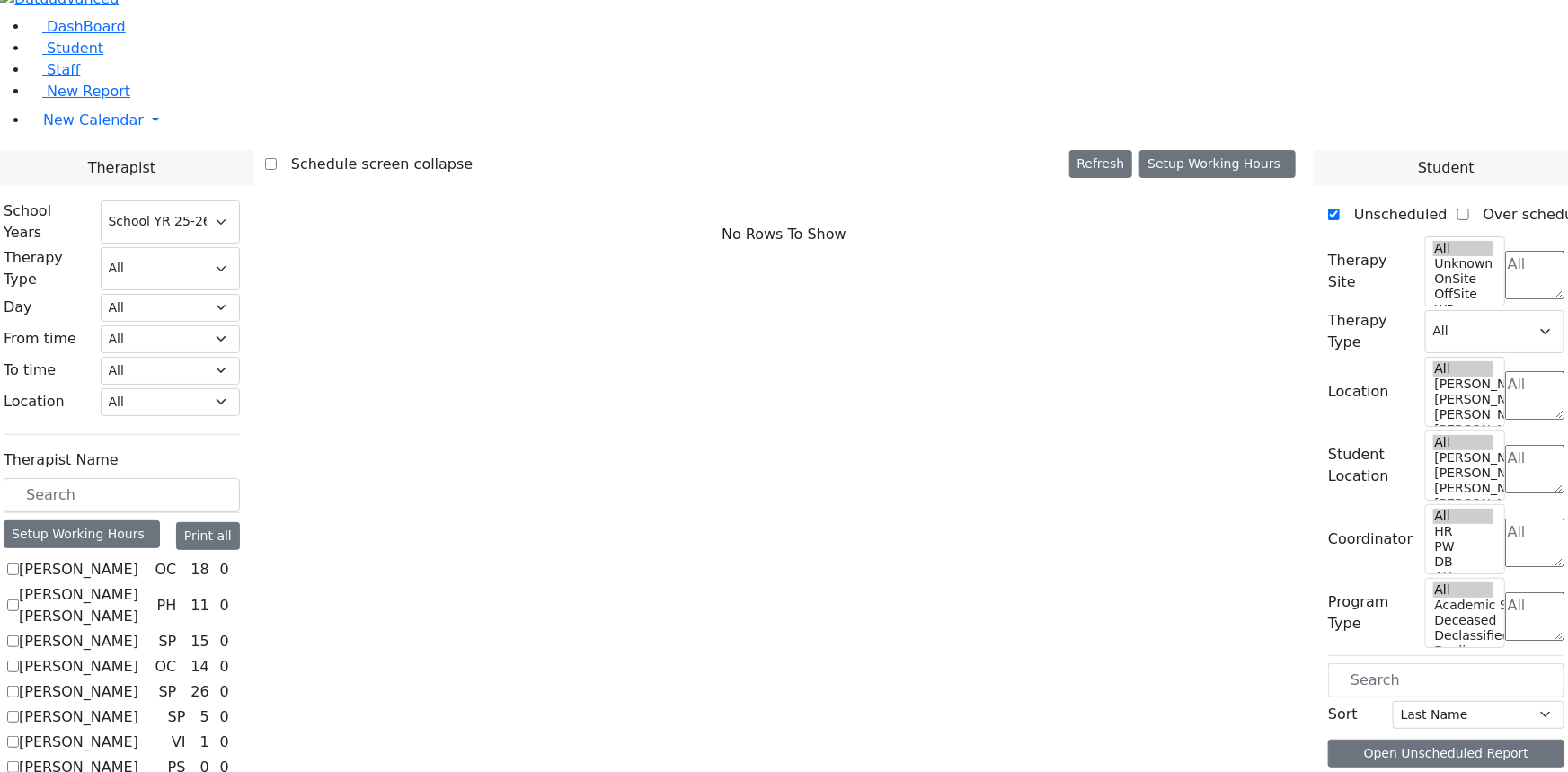
click at [176, 204] on div "L_Maity" at bounding box center [784, 178] width 1568 height 51
click at [232, 161] on link "Sign Out" at bounding box center [253, 146] width 142 height 29
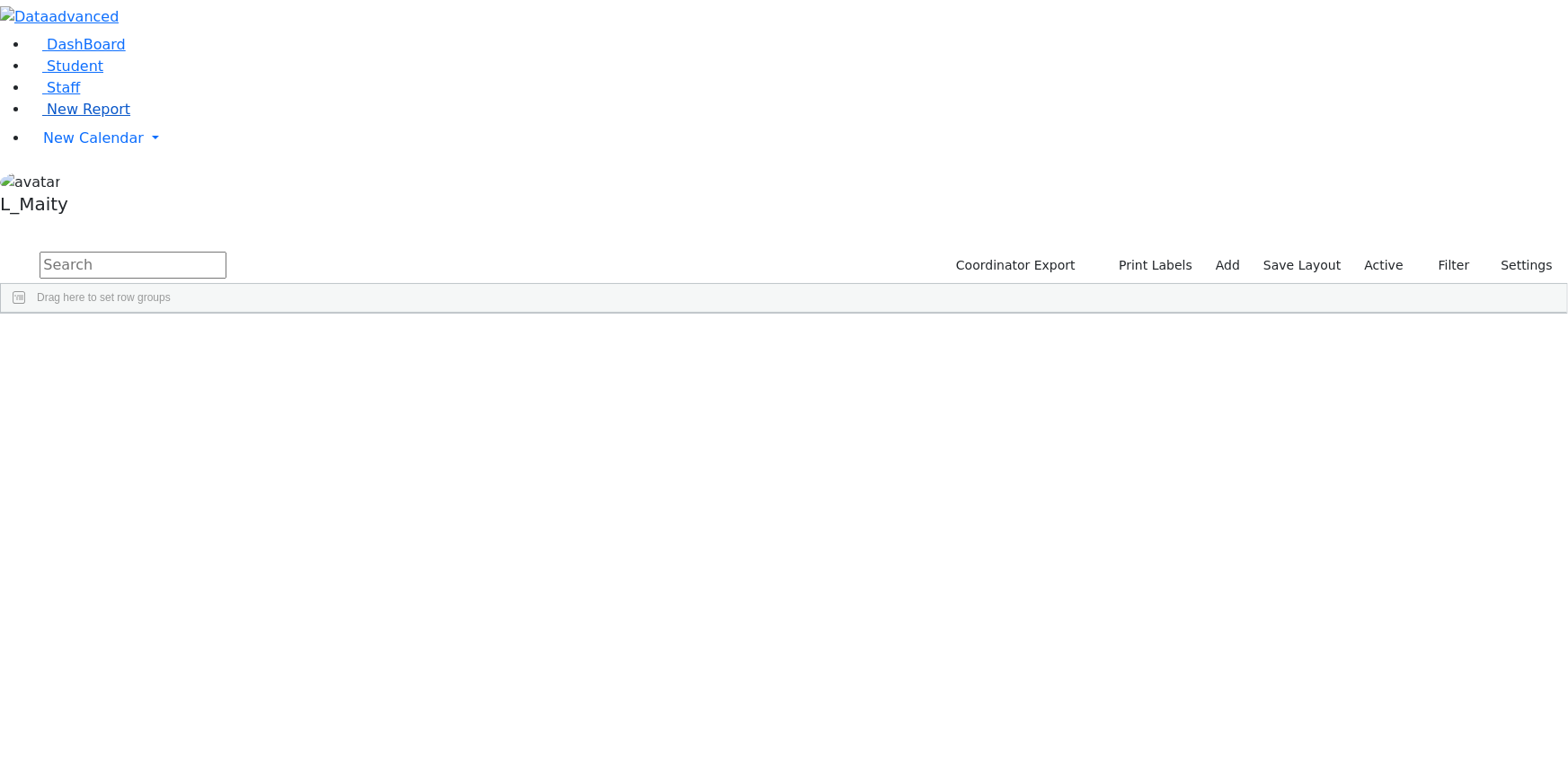
click at [65, 118] on span "New Report" at bounding box center [88, 109] width 84 height 17
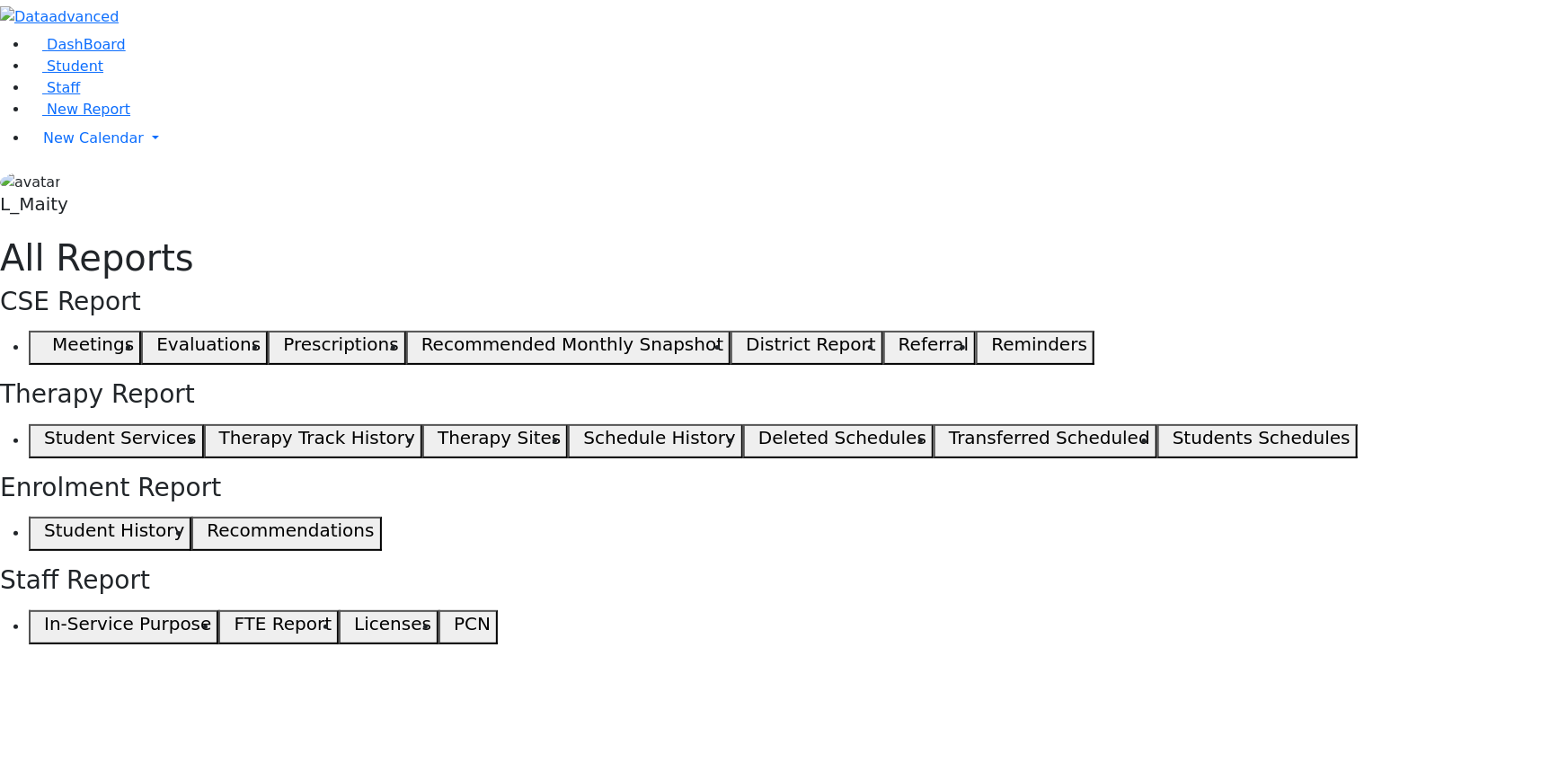
click at [196, 427] on h5 "Student Services" at bounding box center [119, 438] width 152 height 22
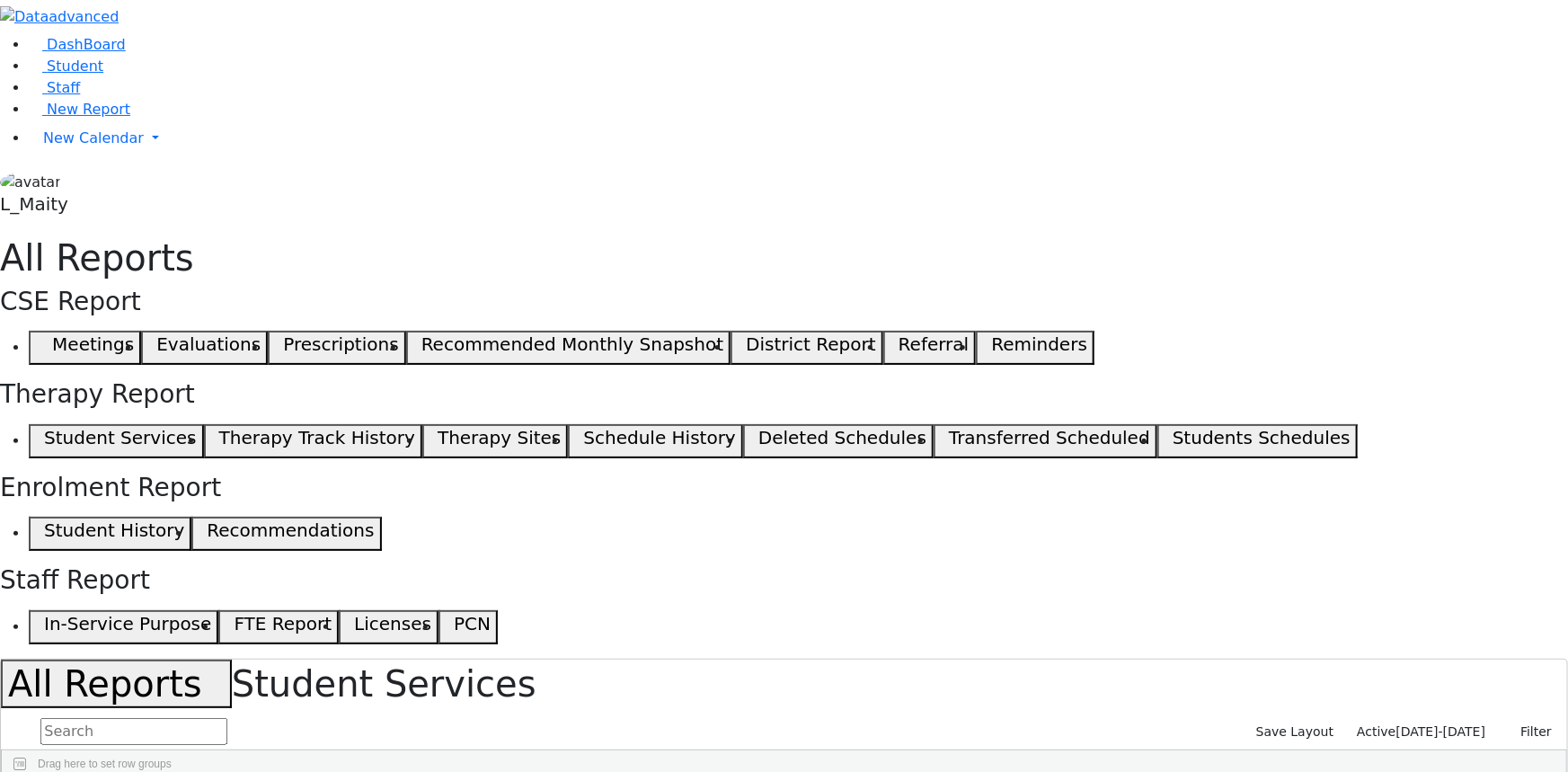
click at [1418, 724] on span "[DATE]-[DATE]" at bounding box center [1441, 731] width 90 height 15
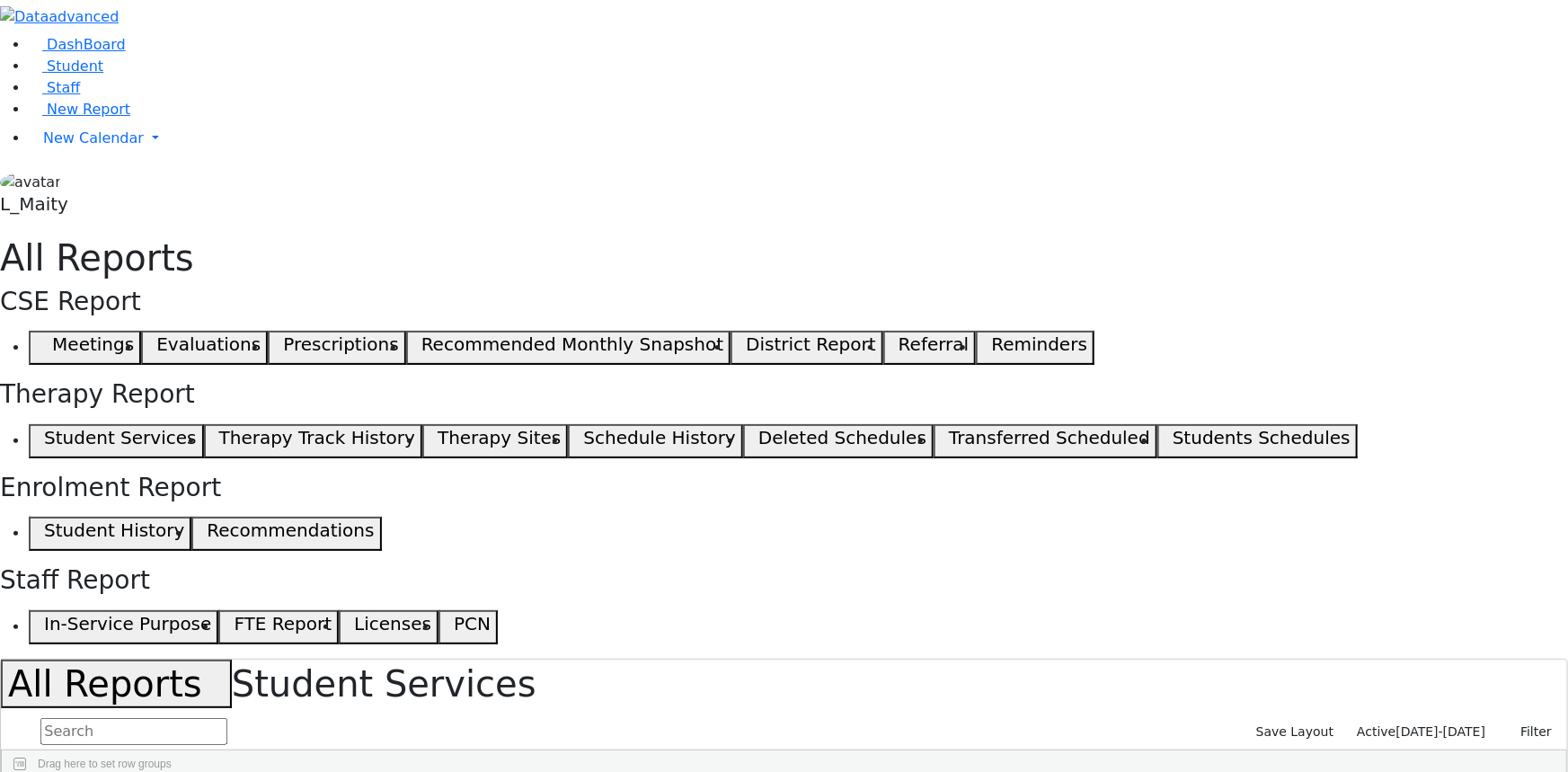
scroll to position [81, 0]
select select "landscape"
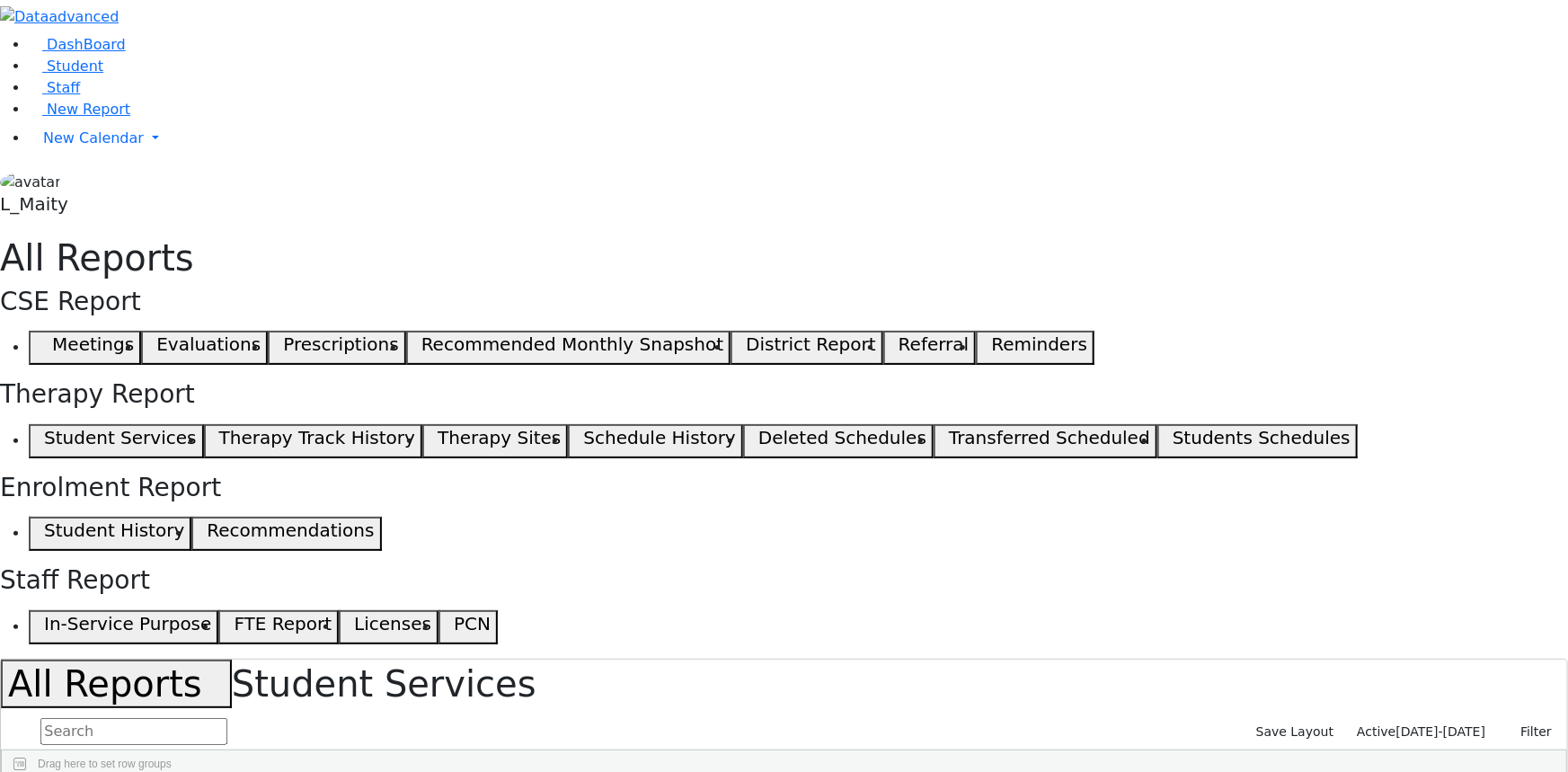
type input "12"
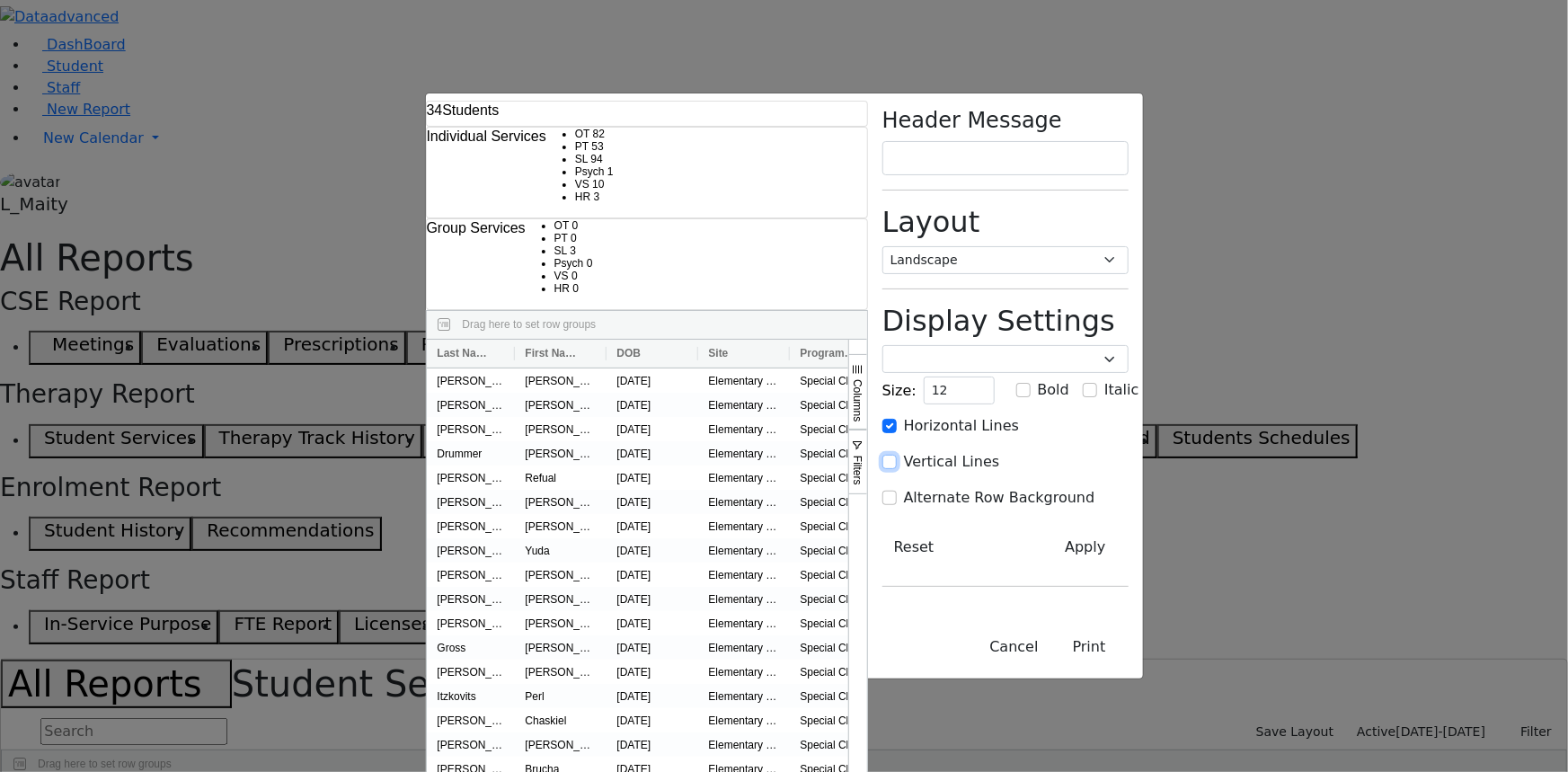
click at [897, 455] on input "Vertical Lines" at bounding box center [889, 462] width 15 height 15
checkbox input "true"
drag, startPoint x: 1176, startPoint y: 356, endPoint x: 1274, endPoint y: 412, distance: 112.9
click at [897, 490] on input "Alternate Row Background" at bounding box center [889, 498] width 15 height 15
checkbox input "true"
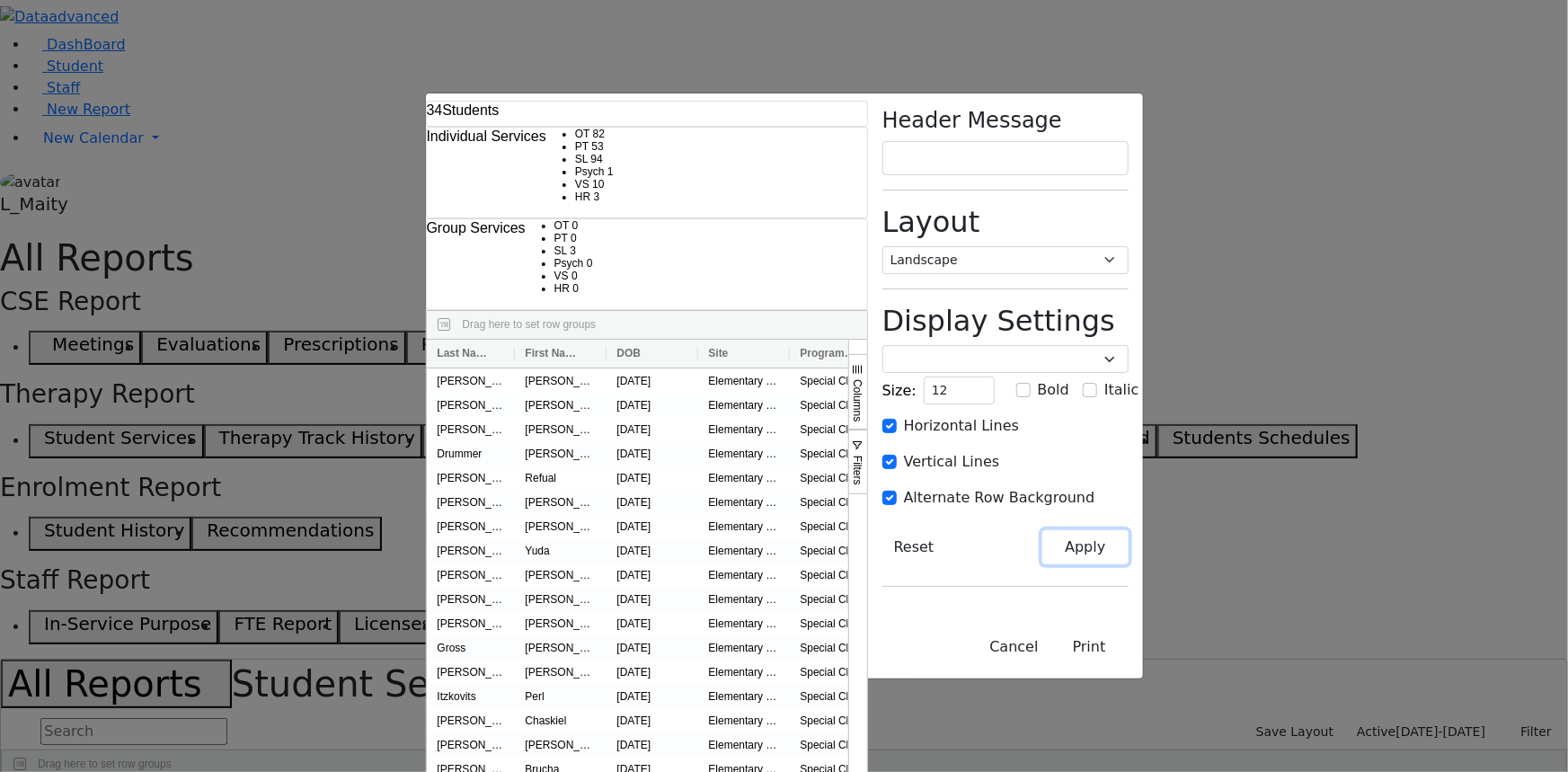
click at [1128, 530] on button "Apply" at bounding box center [1086, 548] width 85 height 35
click at [1129, 664] on button "Print" at bounding box center [1089, 647] width 78 height 35
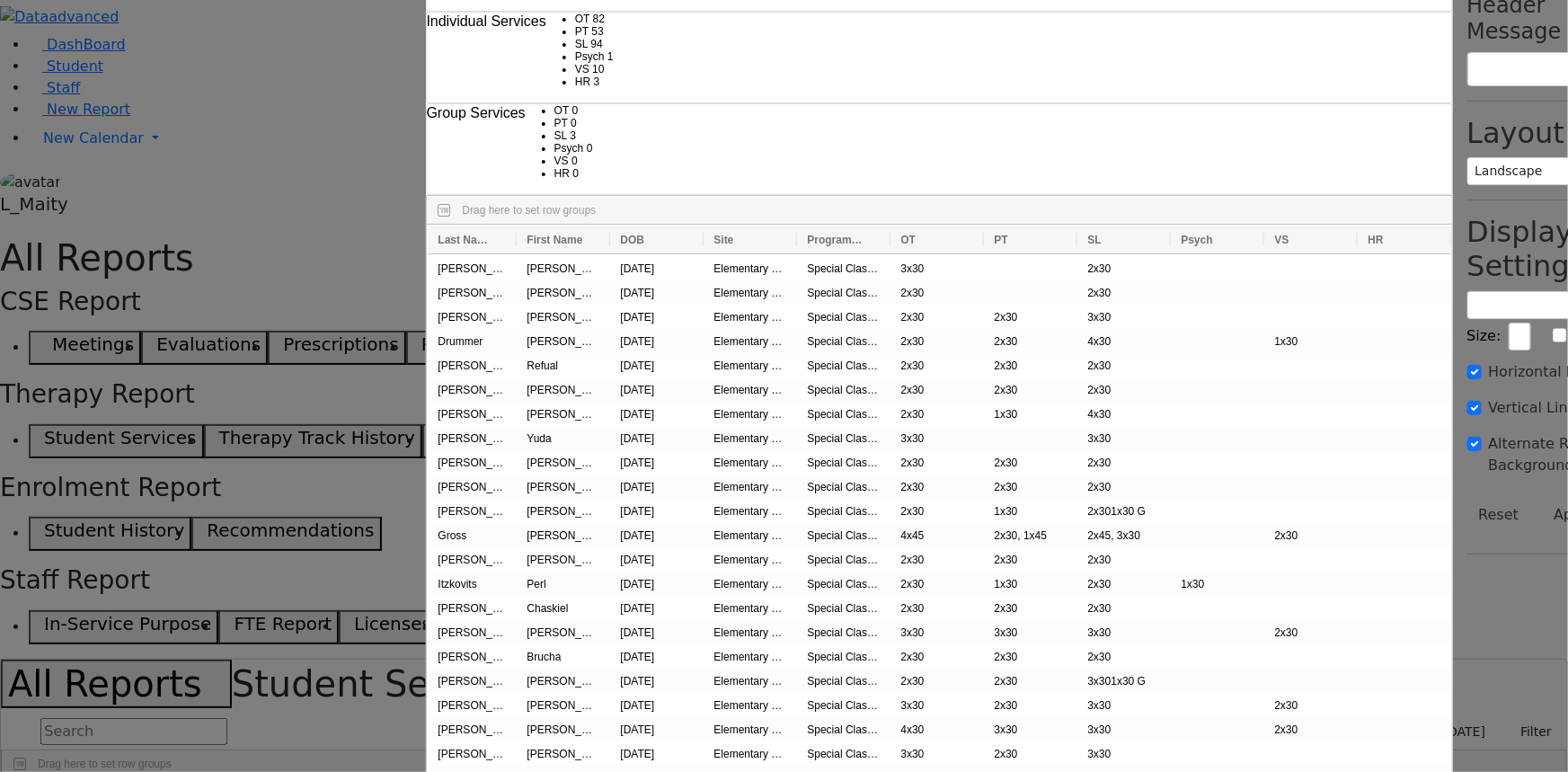
scroll to position [0, 0]
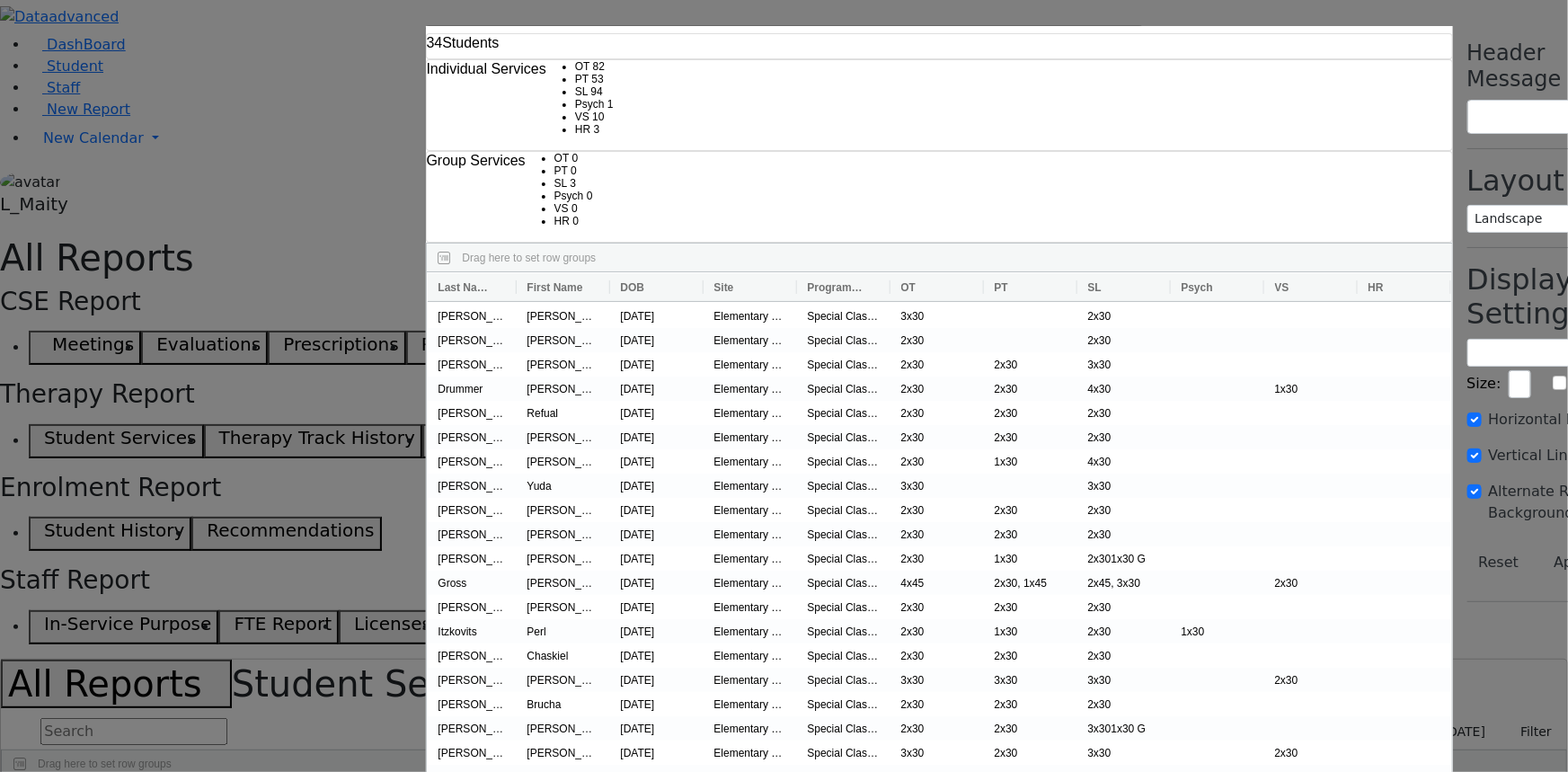
click at [47, 301] on div "34 Students Individual Services OT 82 PT 53 SL 94 Psych 1 VS 3" at bounding box center [784, 386] width 1568 height 772
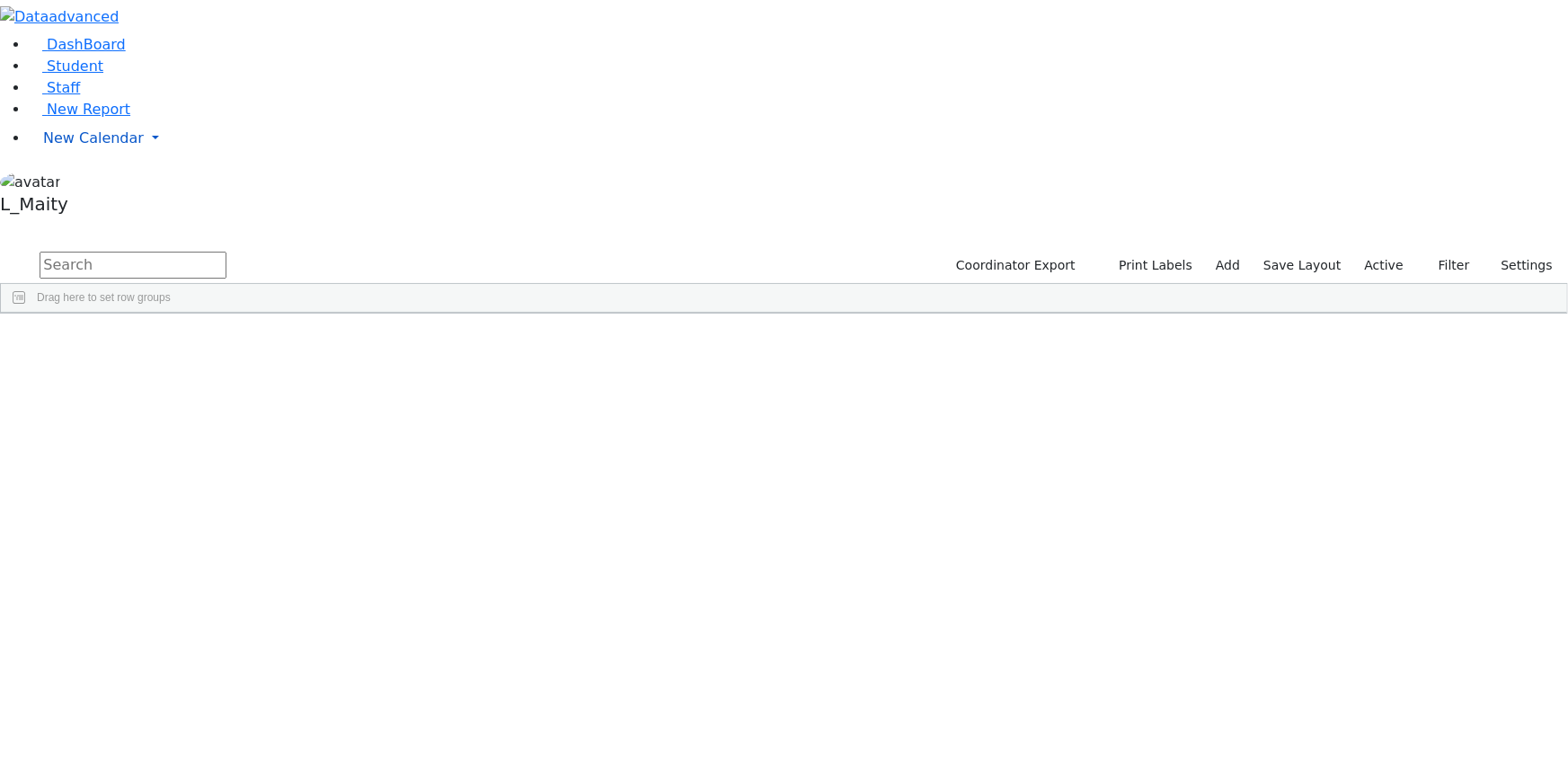
click at [108, 156] on link "New Calendar" at bounding box center [799, 139] width 1540 height 36
click at [102, 183] on span "Calendar" at bounding box center [71, 173] width 65 height 17
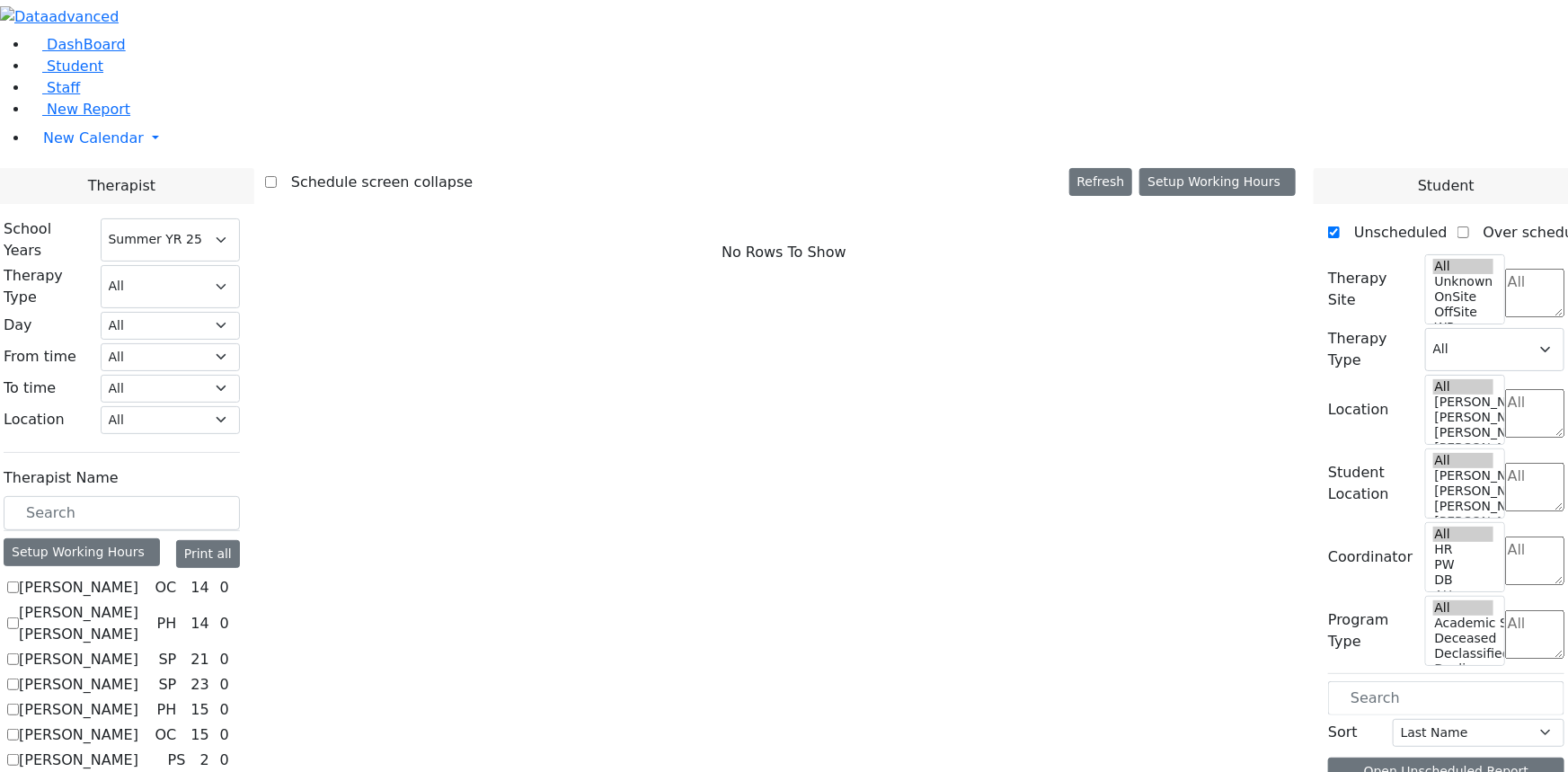
click at [240, 540] on button "Print all" at bounding box center [208, 554] width 64 height 28
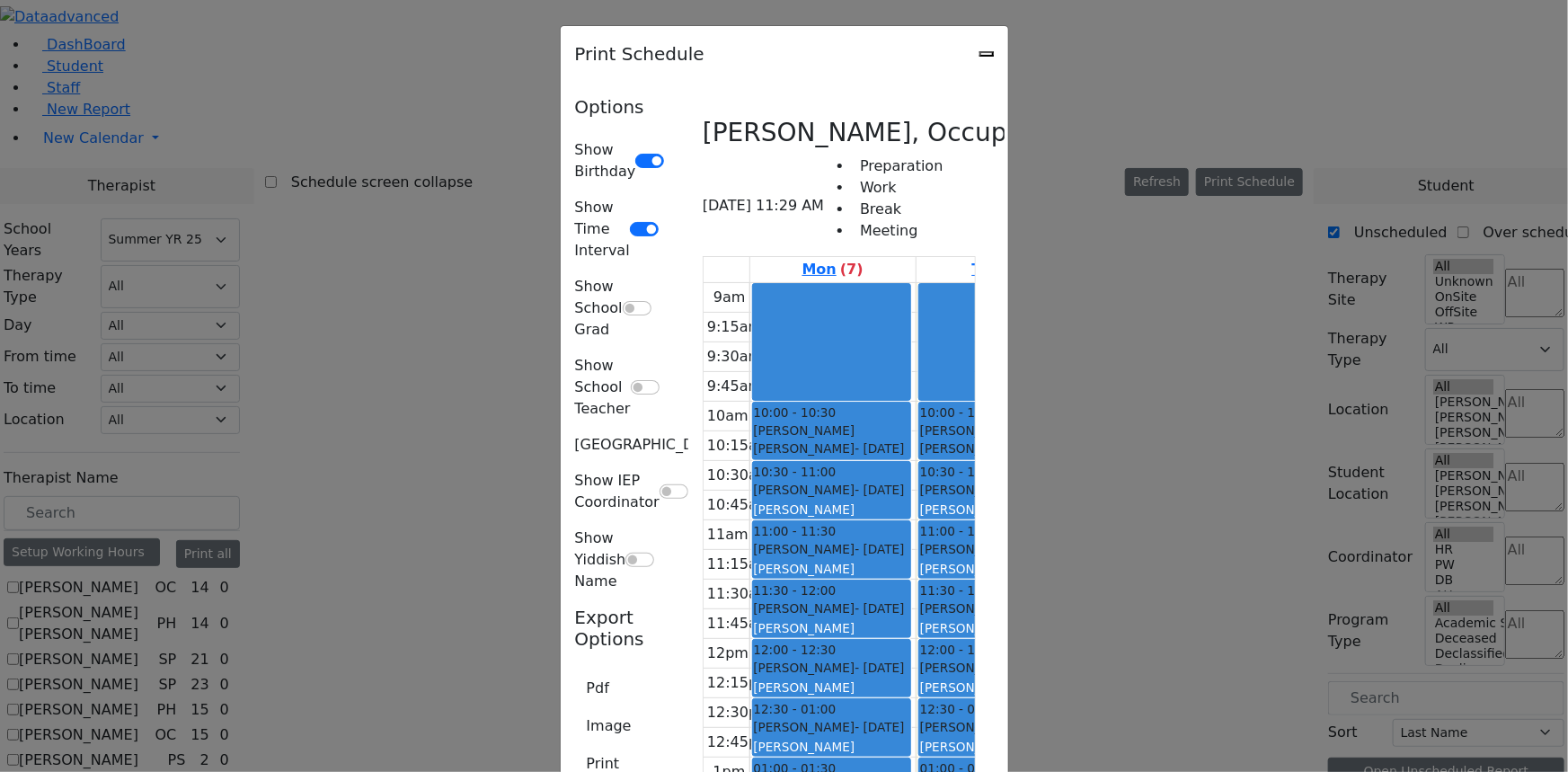
scroll to position [3022, 0]
click at [1008, 54] on div "Print Schedule" at bounding box center [784, 54] width 448 height 55
click at [987, 54] on icon "Close" at bounding box center [987, 54] width 0 height 0
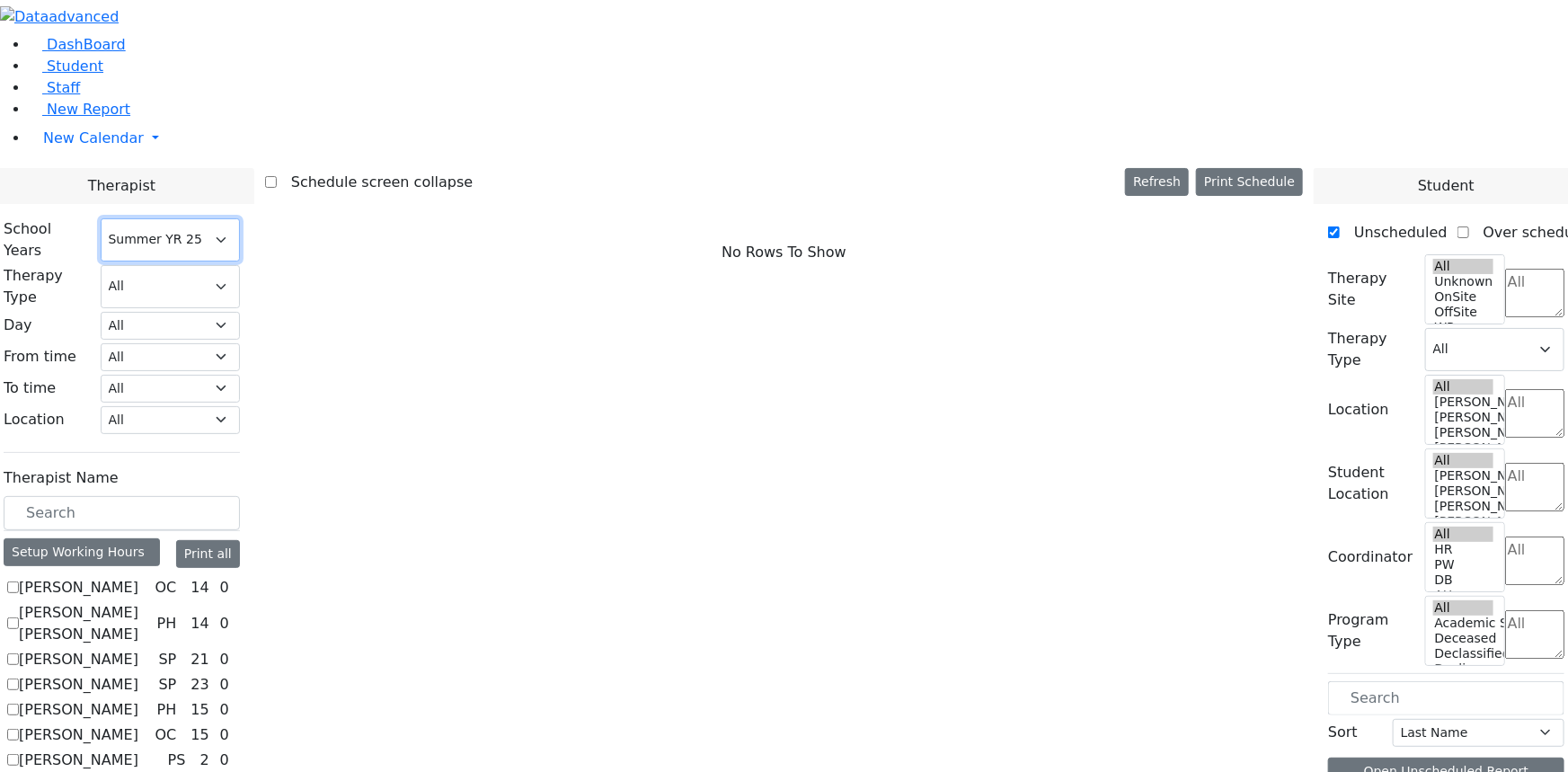
click at [240, 218] on select "Select School [GEOGRAPHIC_DATA] YR 25-26 Summer YR 25 School YR 24-25 Summer YR…" at bounding box center [170, 239] width 139 height 43
select select "212"
click at [240, 218] on select "Select School [GEOGRAPHIC_DATA] YR 25-26 Summer YR 25 School YR 24-25 Summer YR…" at bounding box center [170, 239] width 139 height 43
click at [240, 540] on button "Print all" at bounding box center [208, 554] width 64 height 28
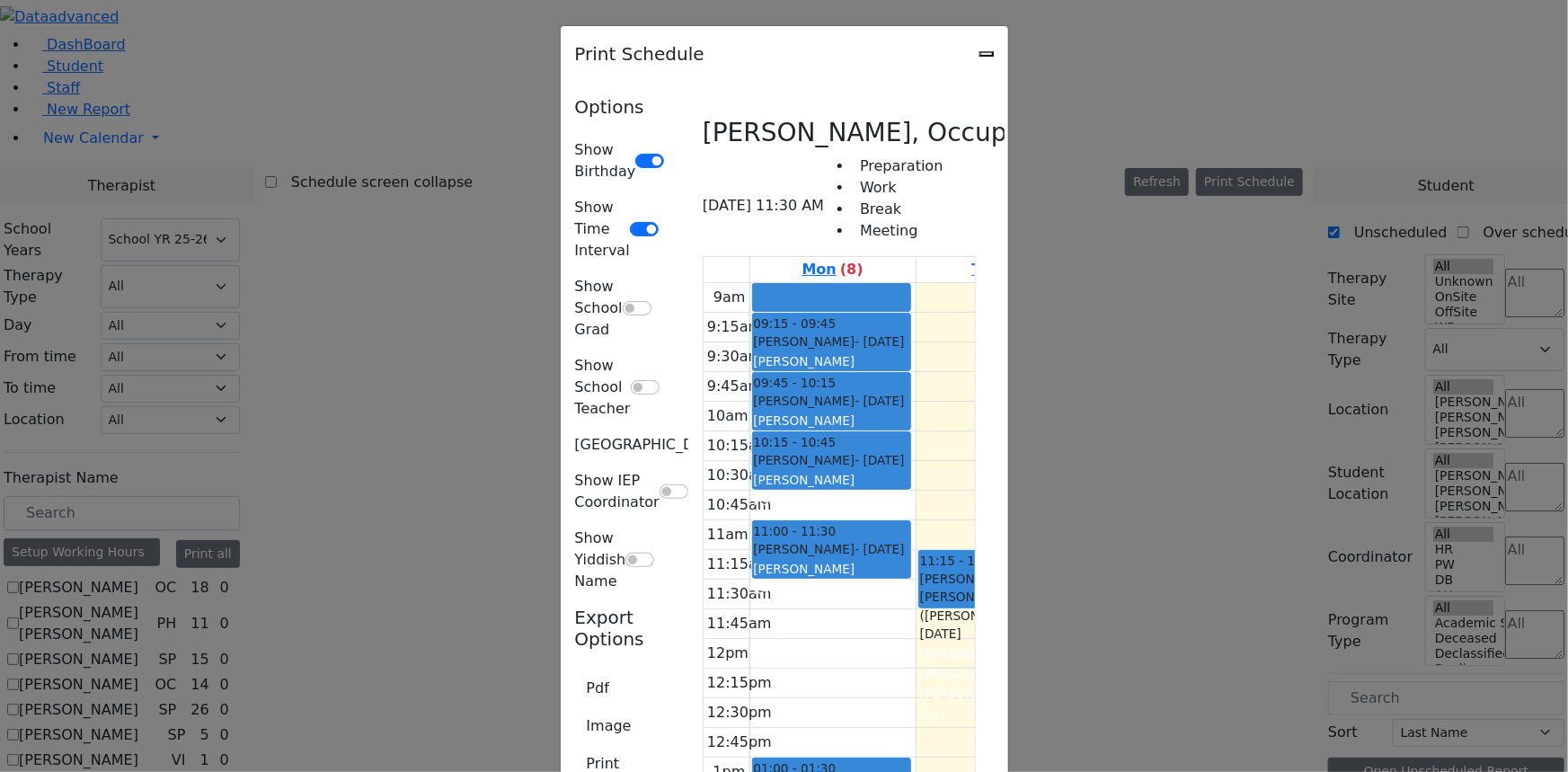
scroll to position [1143, 0]
click at [575, 747] on button "Print" at bounding box center [603, 764] width 56 height 35
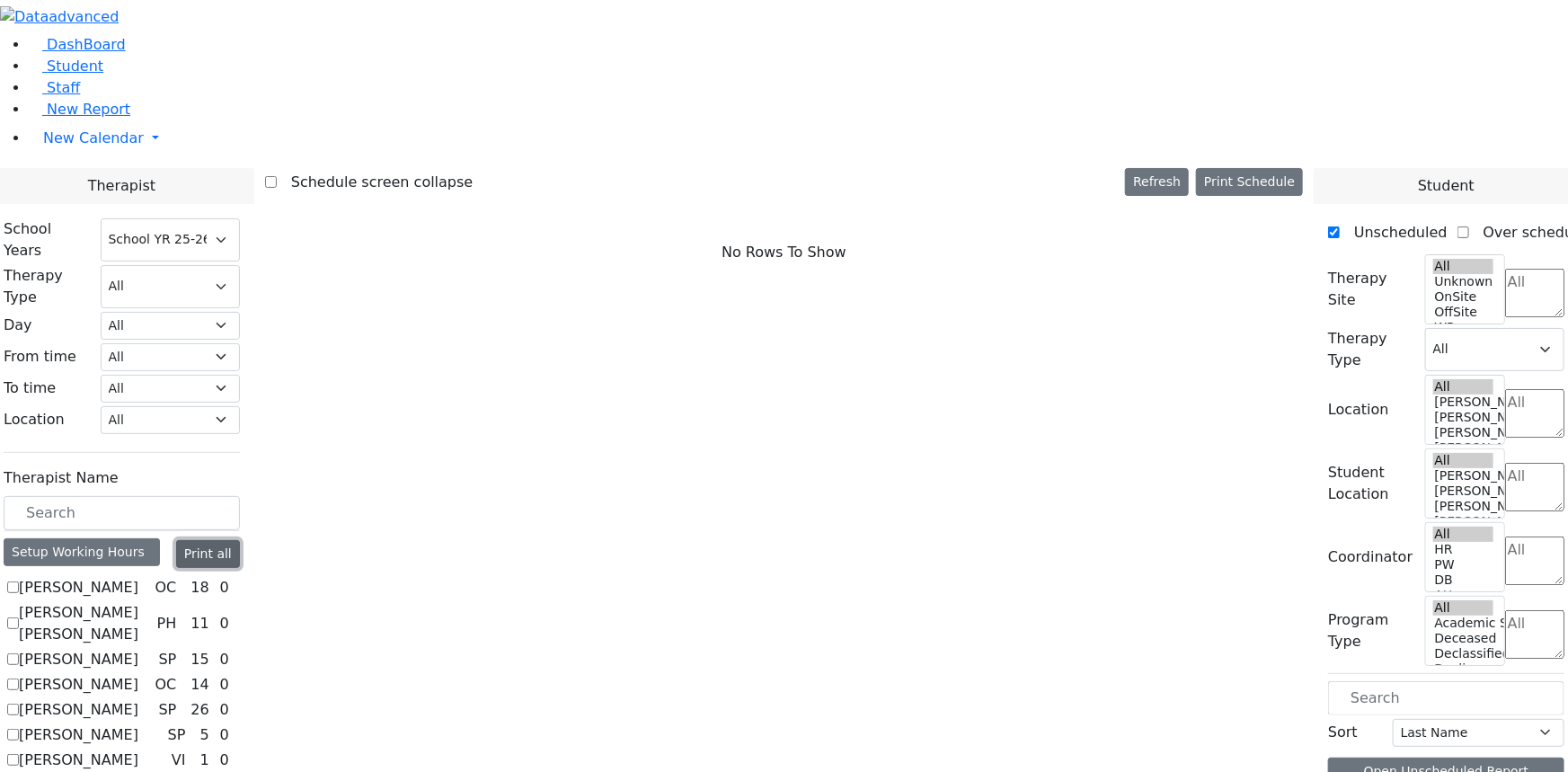
click at [240, 540] on button "Print all" at bounding box center [208, 554] width 64 height 28
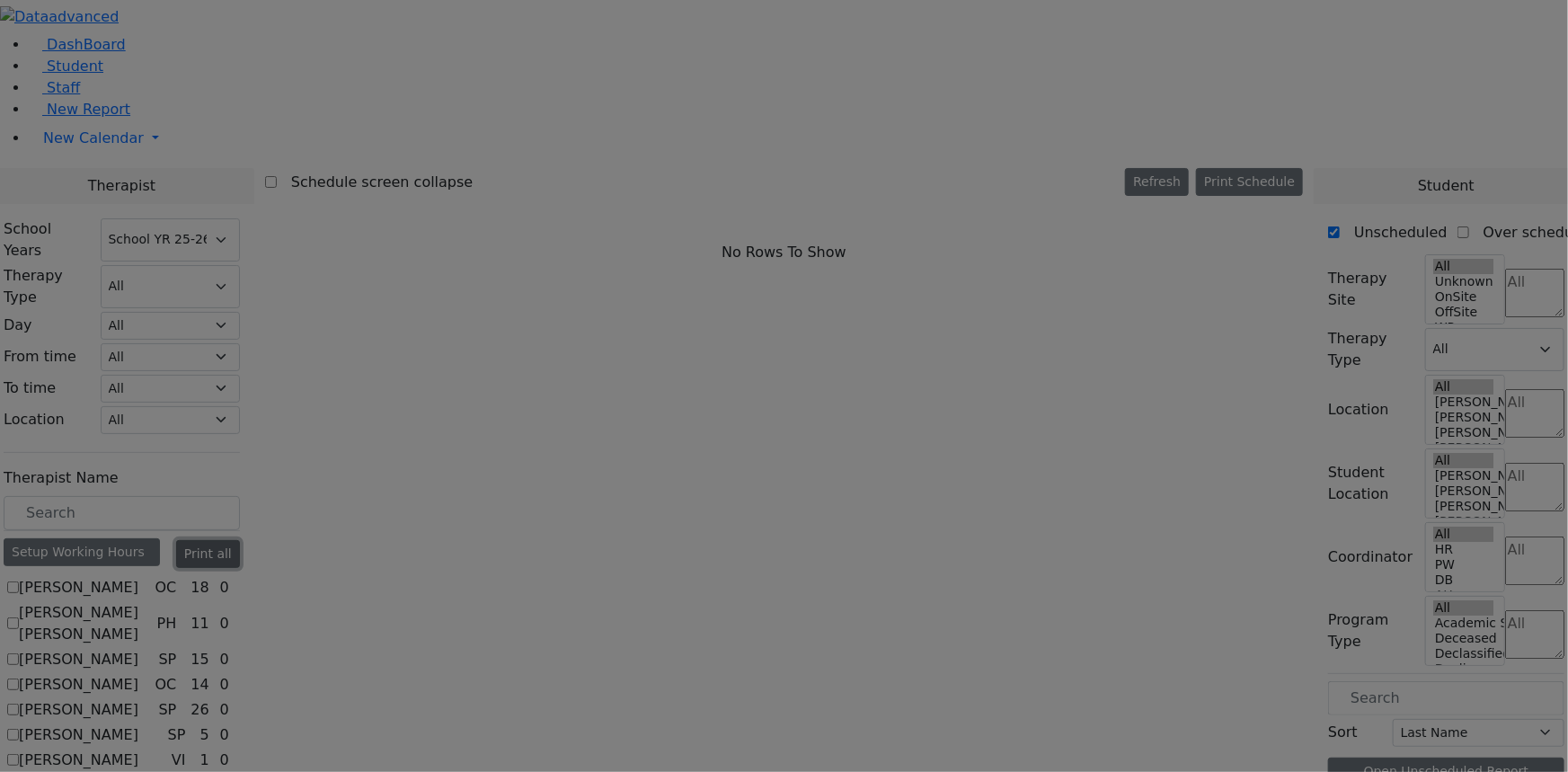
scroll to position [0, 0]
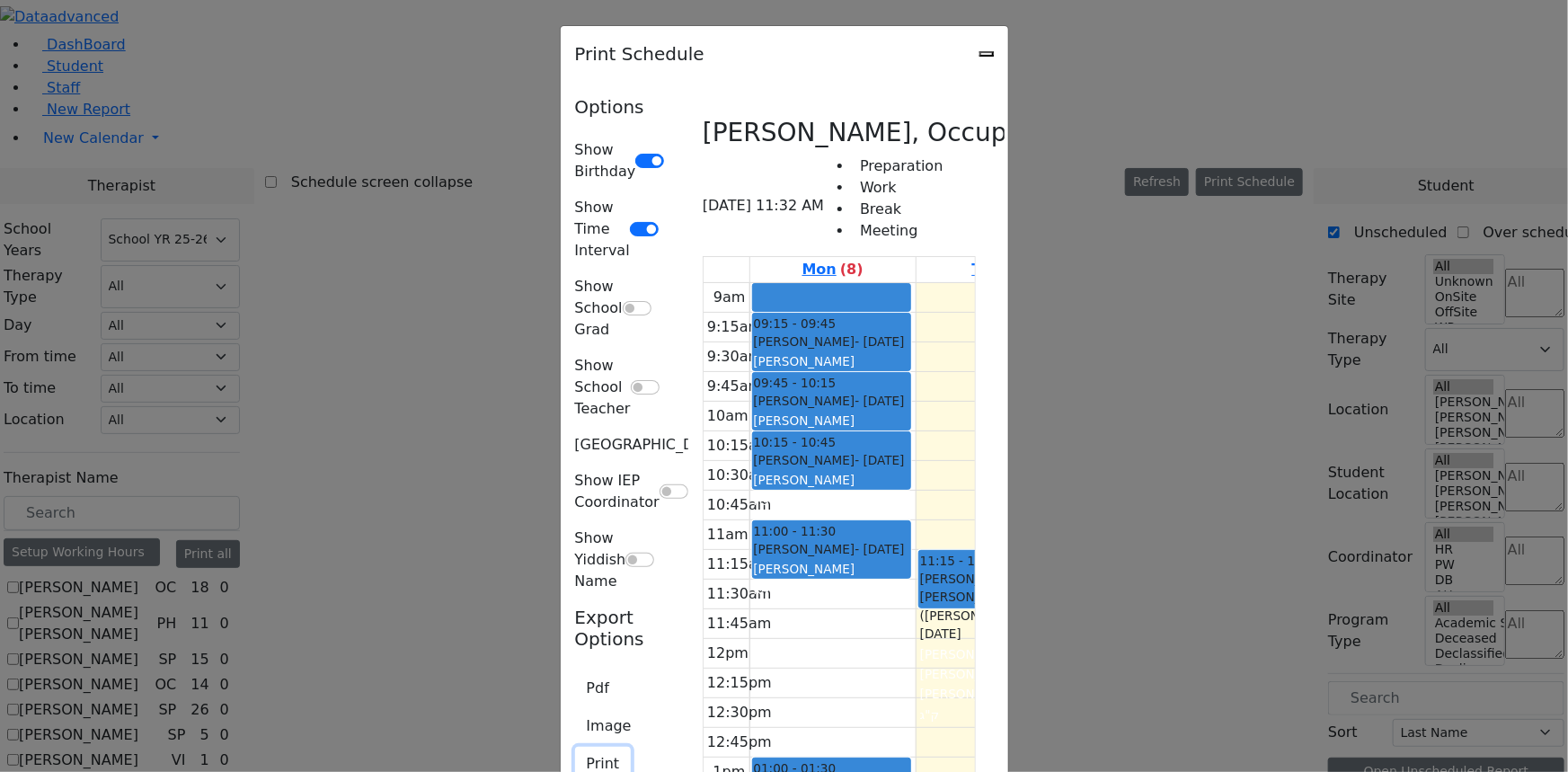
click at [575, 747] on button "Print" at bounding box center [603, 764] width 56 height 35
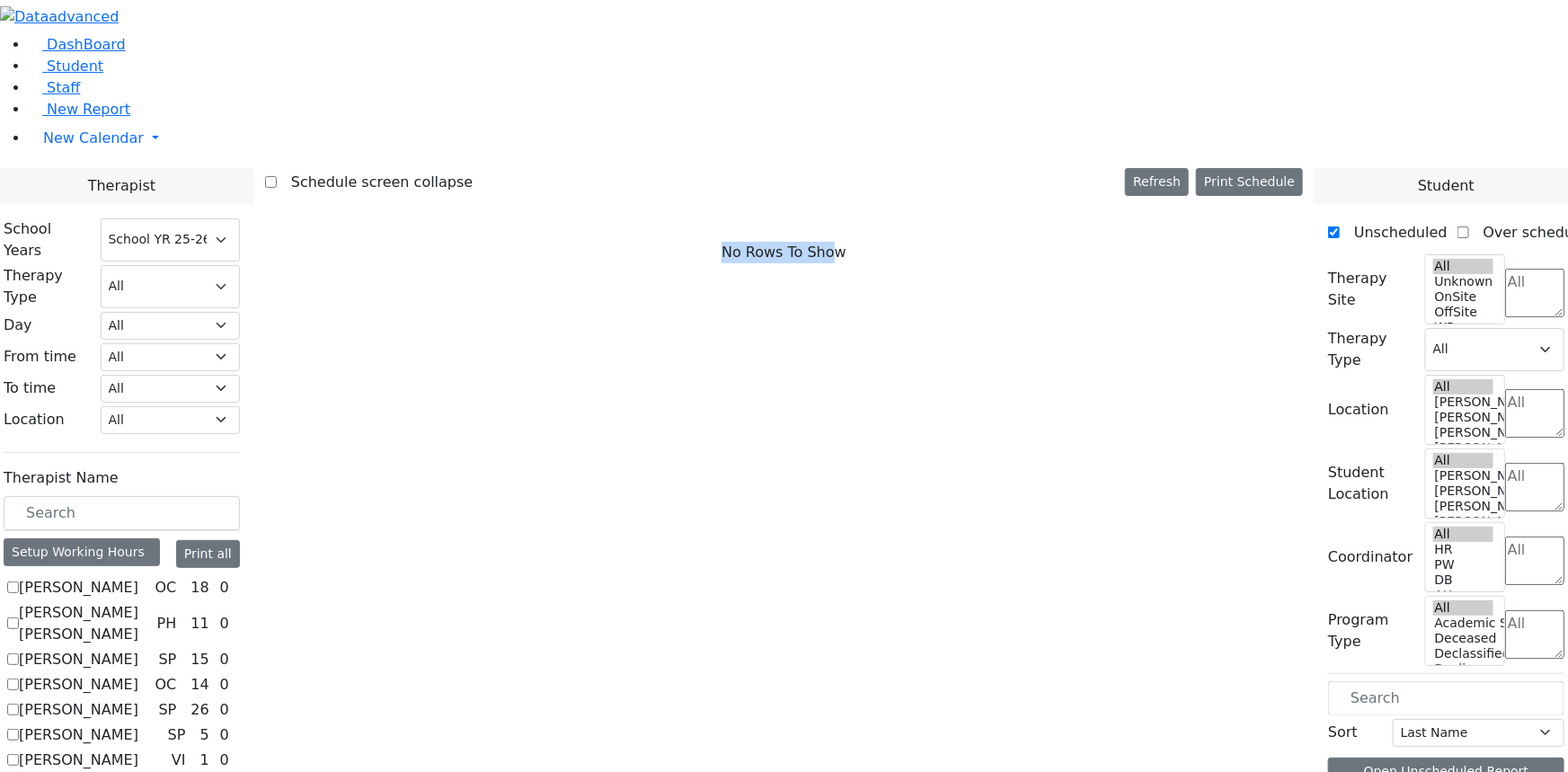
drag, startPoint x: 799, startPoint y: 106, endPoint x: 937, endPoint y: 270, distance: 214.3
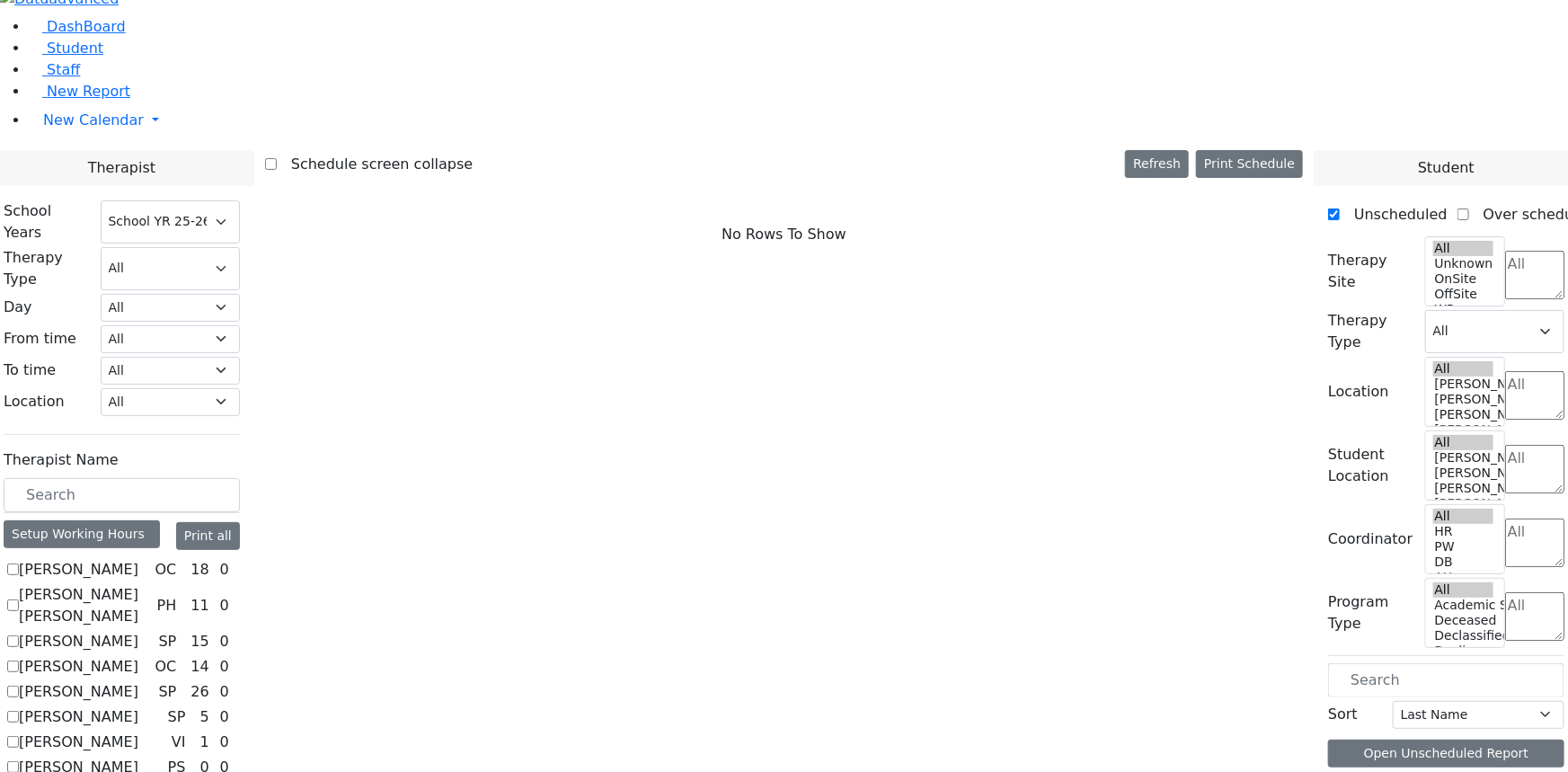
scroll to position [1196, 0]
checkbox input "true"
select select "3"
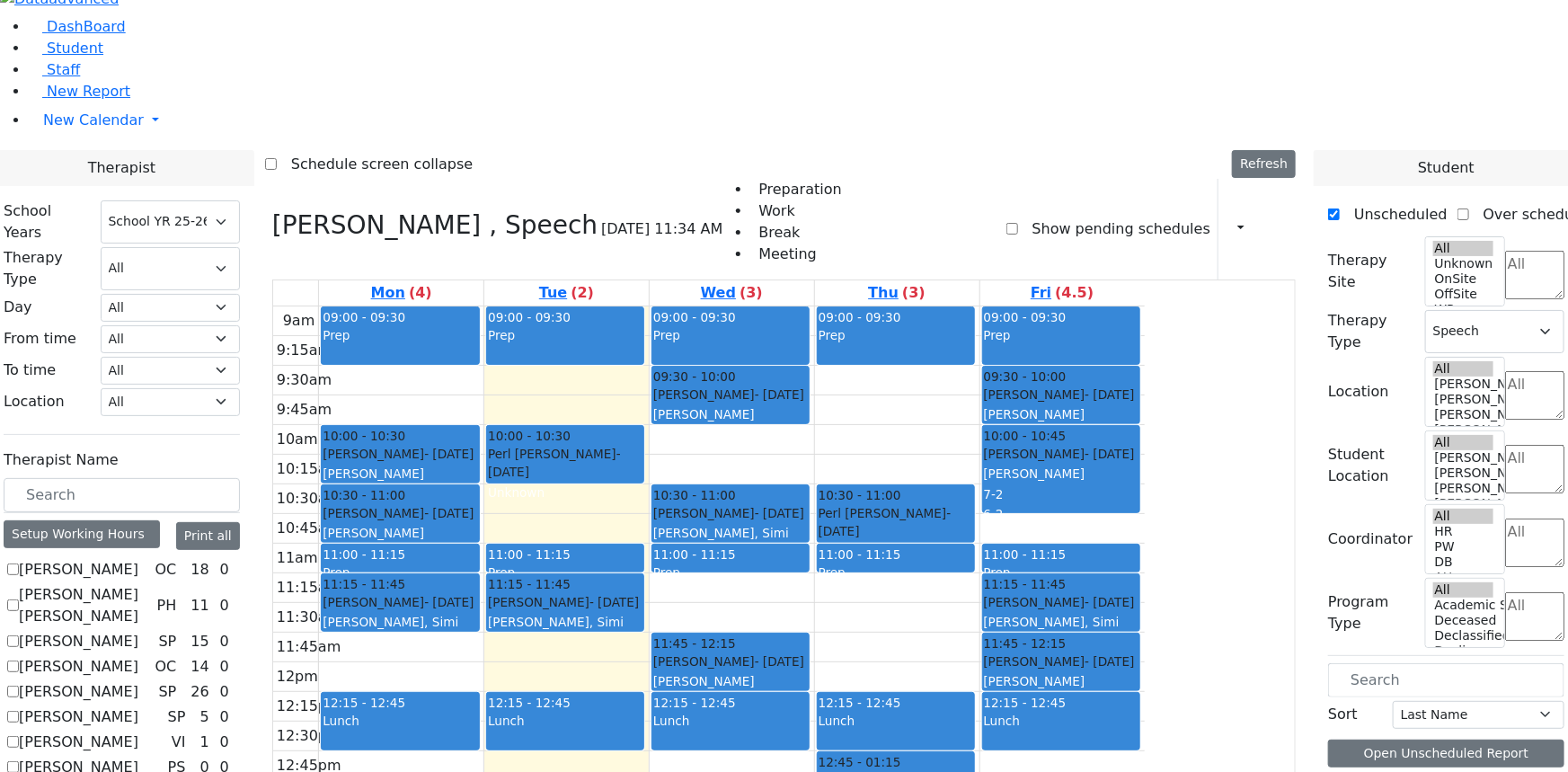
click at [799, 306] on div "9am 9:15am 9:30am 9:45am 10am 10:15am 10:30am 10:45am 11am 11:15am 11:30am 11:4…" at bounding box center [710, 661] width 872 height 711
click at [883, 306] on div "9am 9:15am 9:30am 9:45am 10am 10:15am 10:30am 10:45am 11am 11:15am 11:30am 11:4…" at bounding box center [710, 661] width 872 height 711
click at [723, 306] on div "9am 9:15am 9:30am 9:45am 10am 10:15am 10:30am 10:45am 11am 11:15am 11:30am 11:4…" at bounding box center [710, 661] width 872 height 711
click at [746, 306] on div "9am 9:15am 9:30am 9:45am 10am 10:15am 10:30am 10:45am 11am 11:15am 11:30am 11:4…" at bounding box center [710, 661] width 872 height 711
click at [849, 306] on div "9am 9:15am 9:30am 9:45am 10am 10:15am 10:30am 10:45am 11am 11:15am 11:30am 11:4…" at bounding box center [710, 661] width 872 height 711
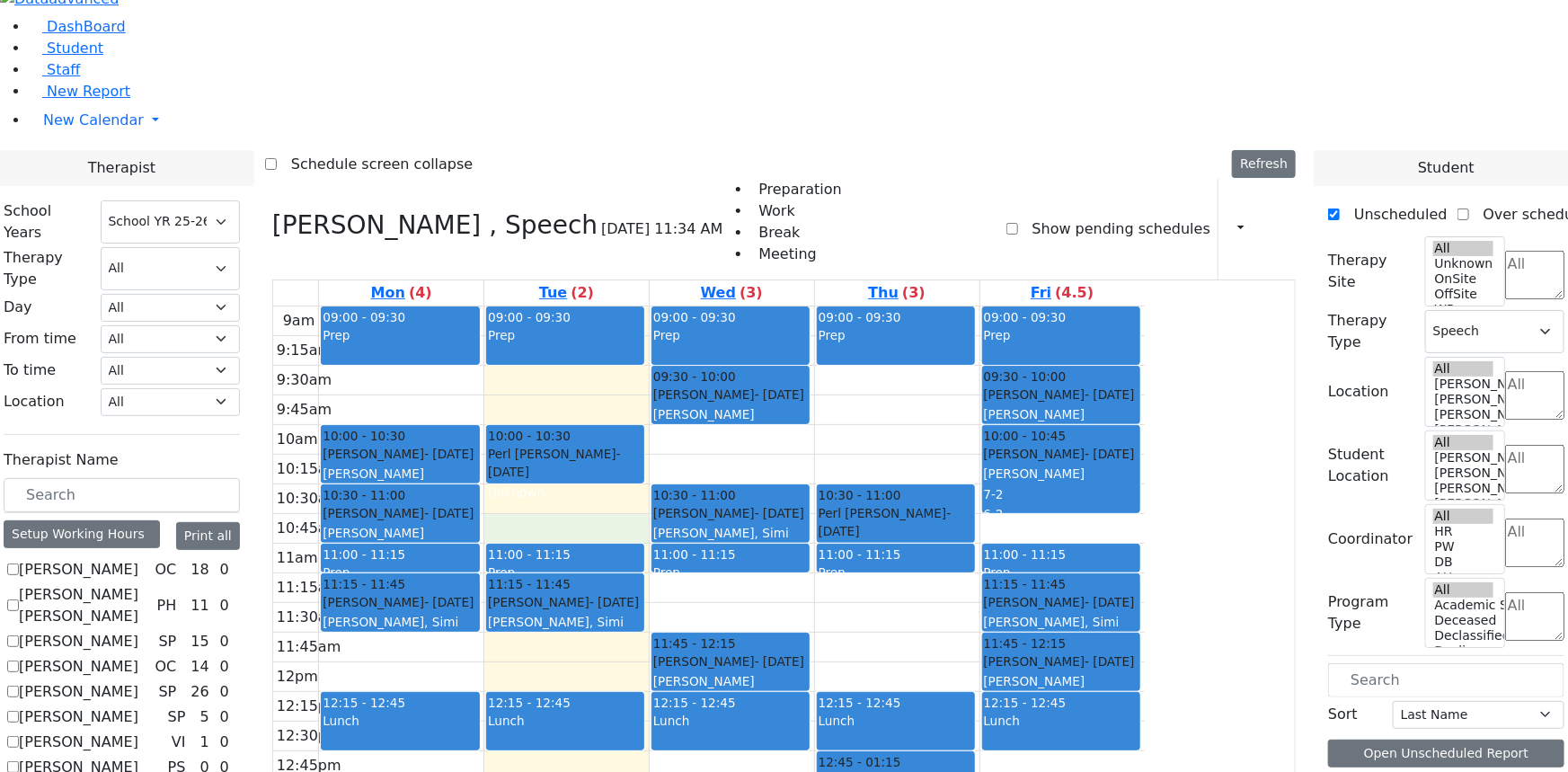
click at [790, 306] on div "9am 9:15am 9:30am 9:45am 10am 10:15am 10:30am 10:45am 11am 11:15am 11:30am 11:4…" at bounding box center [710, 661] width 872 height 711
click at [240, 522] on button "Print all" at bounding box center [208, 536] width 64 height 28
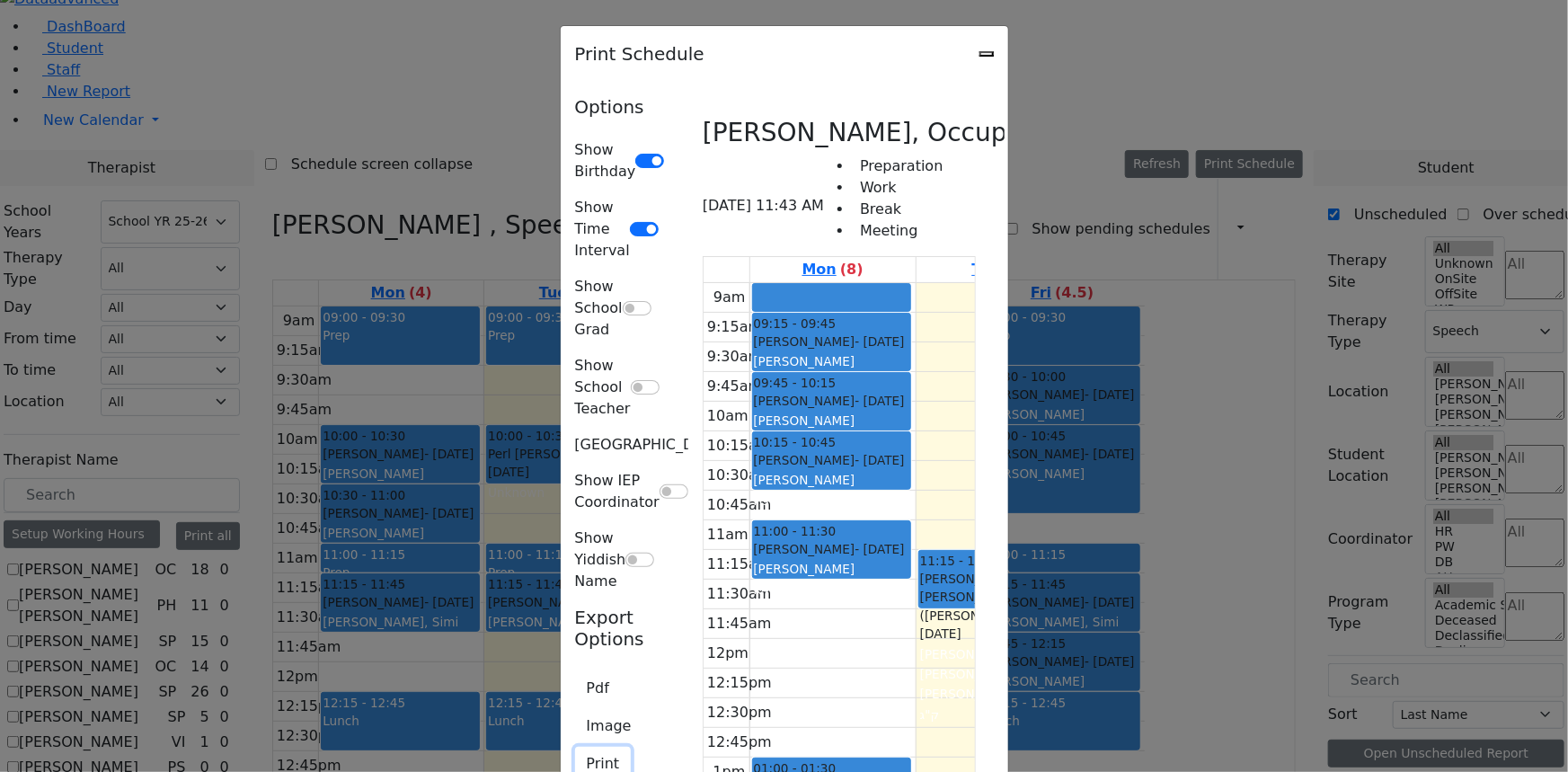
click at [575, 747] on button "Print" at bounding box center [603, 764] width 56 height 35
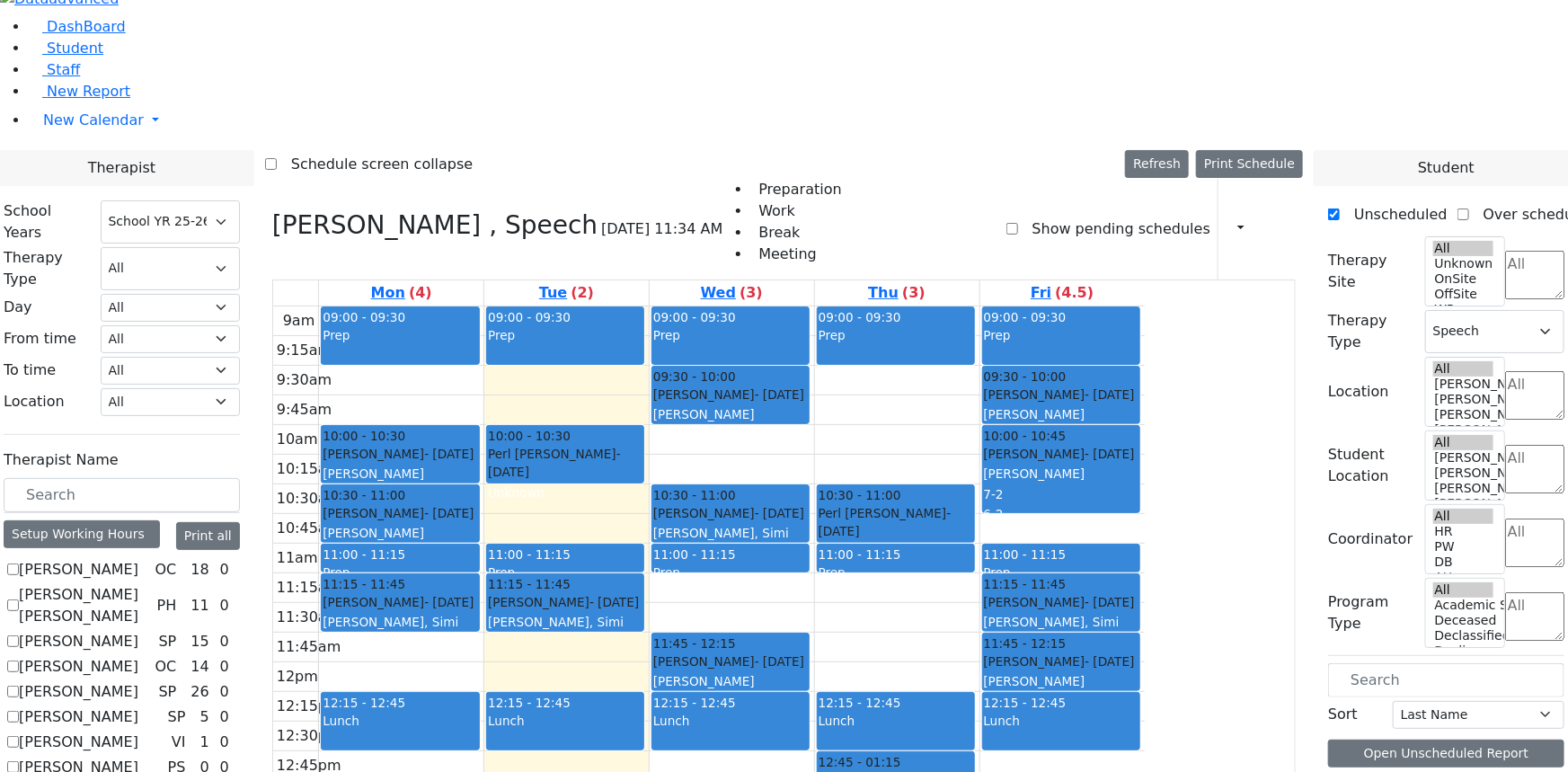
scroll to position [1668, 0]
